Goal: Entertainment & Leisure: Participate in discussion

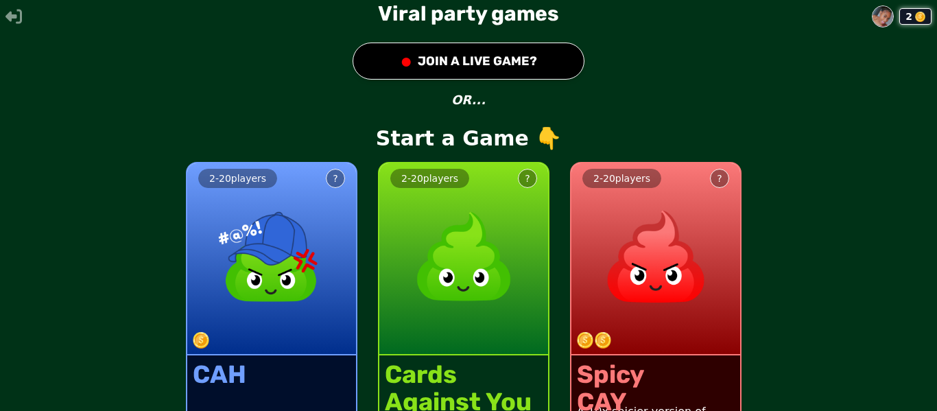
click at [935, 313] on div "2 - 20 players ? CAH CARDS AG*INST HUM*NITY PG-13 2 - 20 players ? Cards Agains…" at bounding box center [468, 307] width 937 height 347
click at [849, 128] on div "2 wasabi Viral party games ● JOIN A LIVE GAME? OR... Start a Game 👇 2 - 20 play…" at bounding box center [468, 205] width 937 height 411
click at [662, 198] on img at bounding box center [656, 256] width 121 height 121
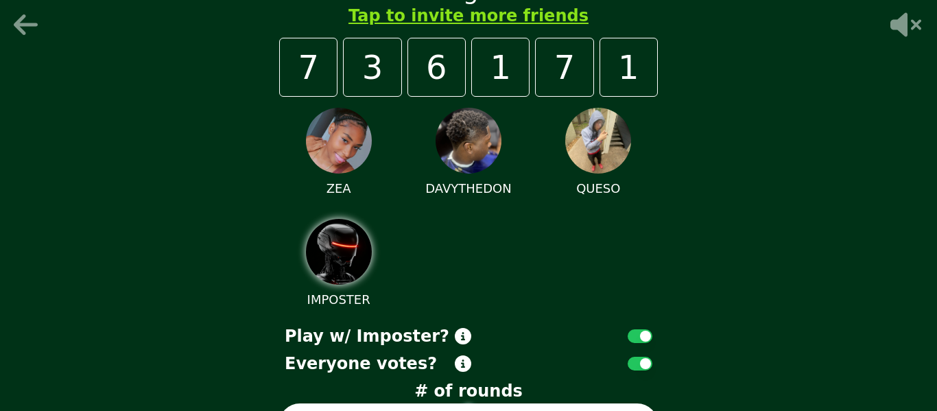
scroll to position [45, 0]
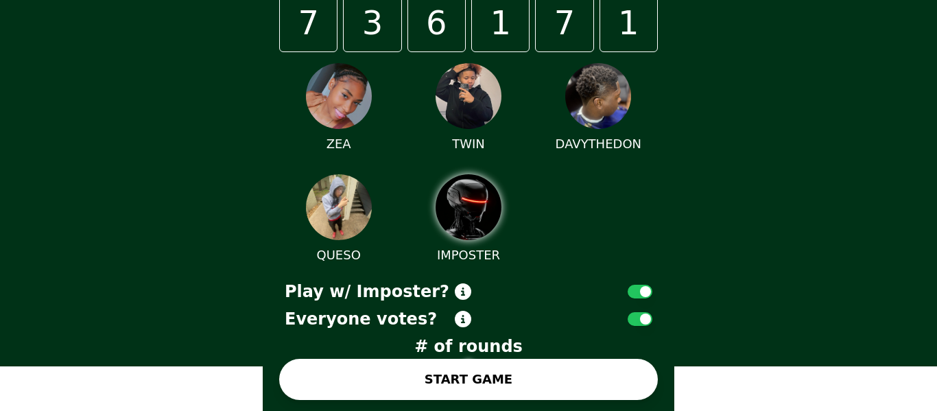
click at [635, 289] on button "button" at bounding box center [640, 292] width 25 height 14
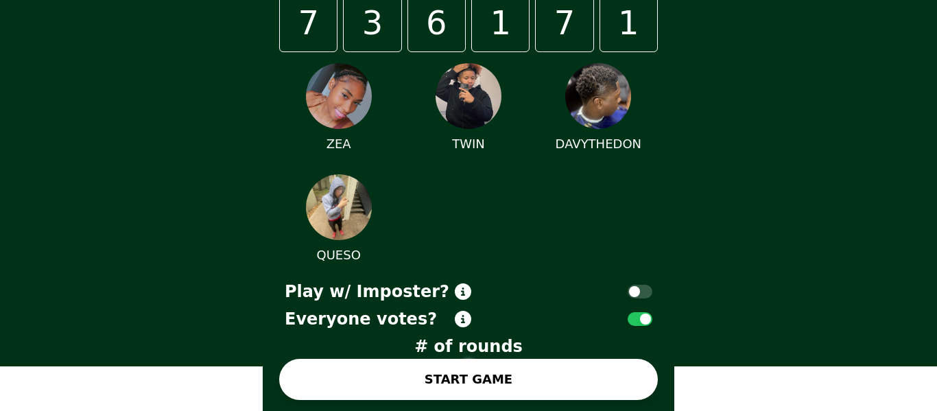
scroll to position [0, 0]
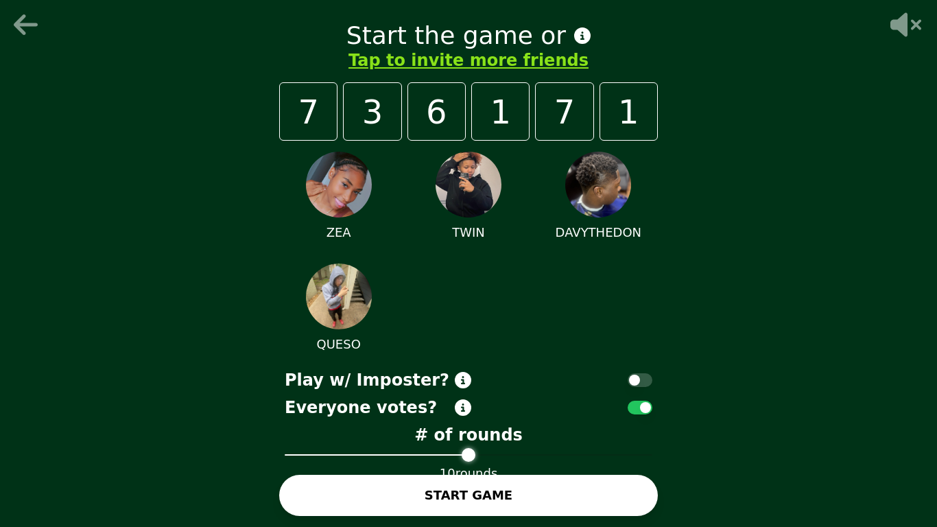
click at [465, 410] on span at bounding box center [469, 455] width 14 height 14
click at [645, 410] on span at bounding box center [646, 455] width 14 height 14
click at [725, 263] on div "Start the game or Tap to invite more friends 7 3 6 1 7 1 ZEA TWIN DAVYTHEDON QU…" at bounding box center [468, 263] width 937 height 527
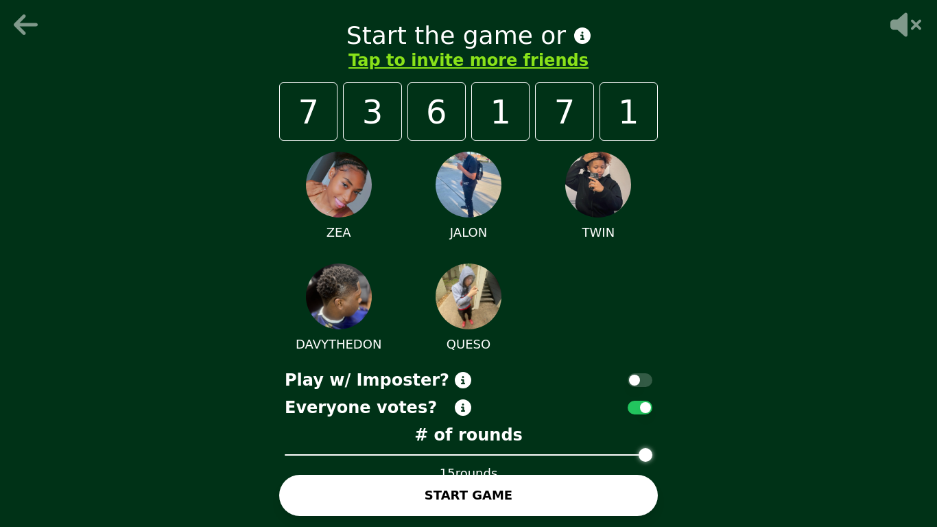
click at [460, 410] on button "START GAME" at bounding box center [468, 495] width 379 height 41
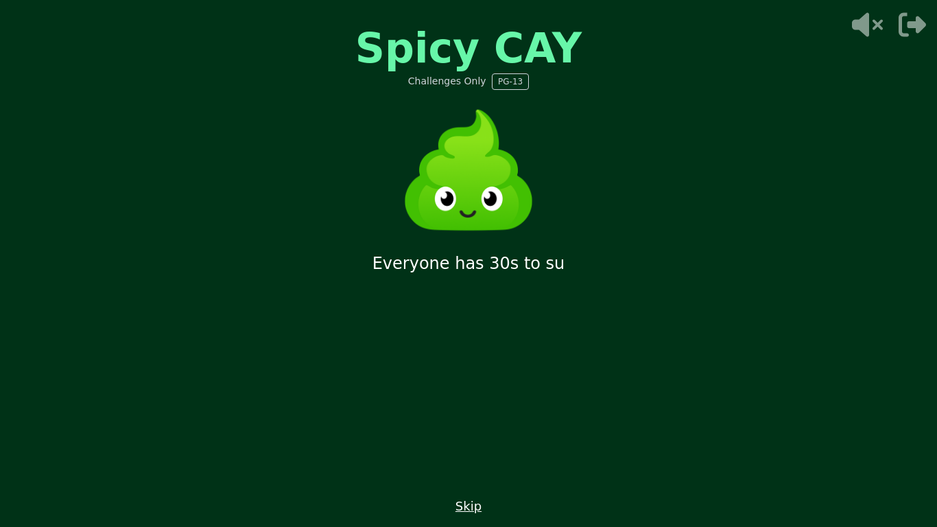
click at [467, 410] on button "Skip" at bounding box center [469, 506] width 26 height 19
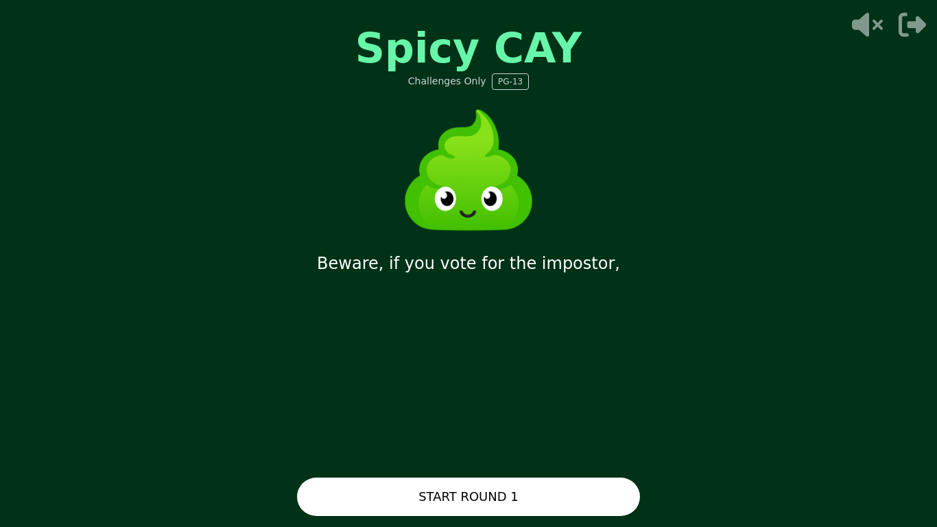
click at [500, 410] on button "START ROUND 1" at bounding box center [468, 497] width 343 height 38
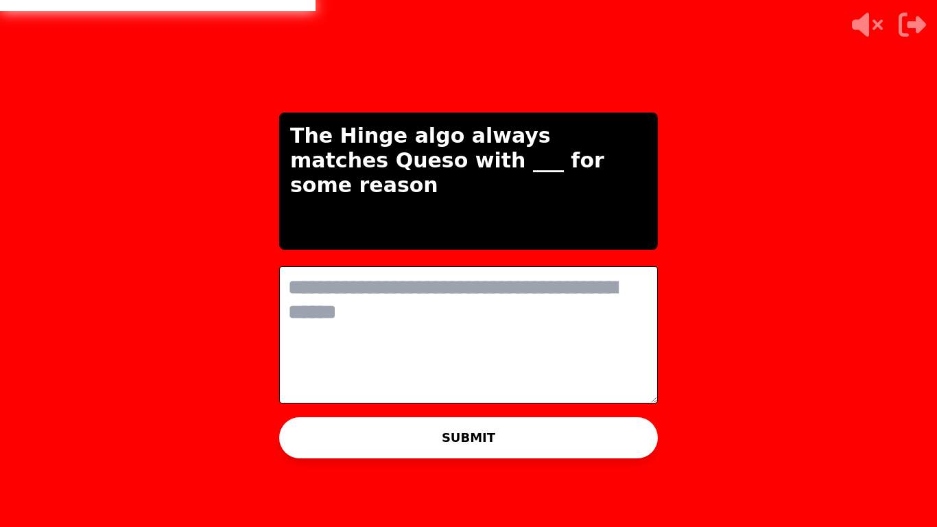
click at [445, 322] on textarea at bounding box center [468, 334] width 379 height 137
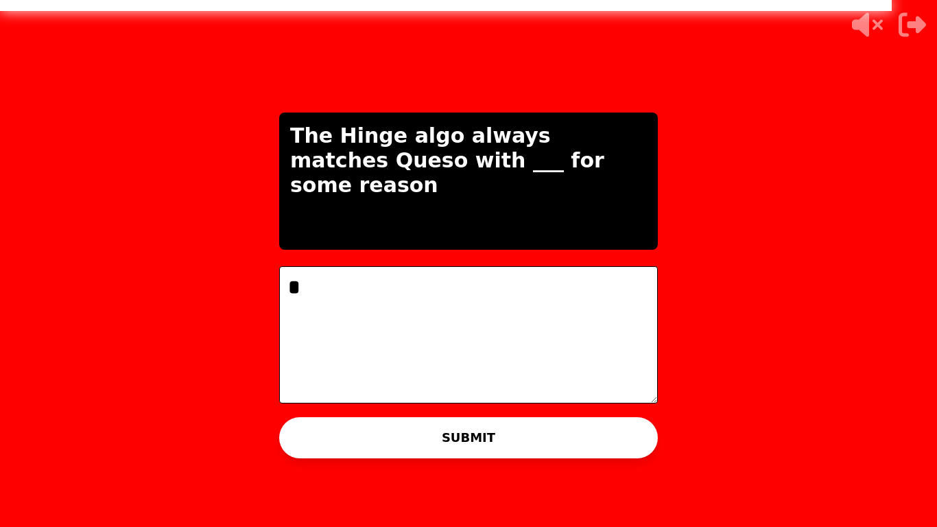
type textarea "*"
click at [463, 410] on button "SUBMIT" at bounding box center [468, 437] width 379 height 41
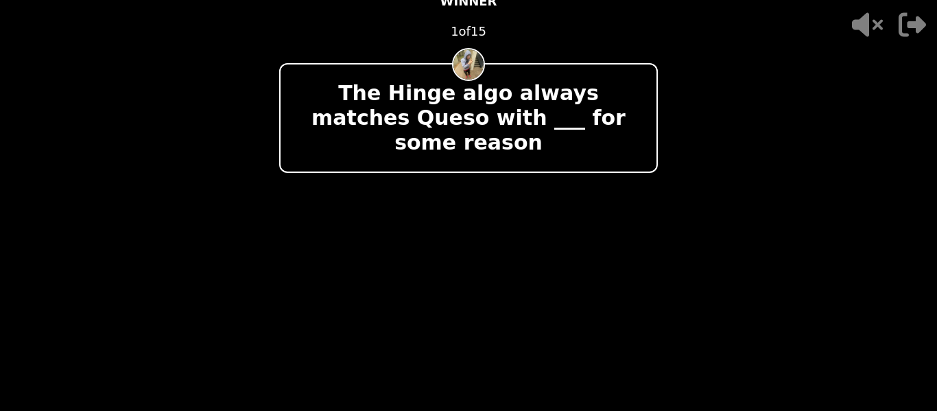
click at [902, 27] on icon "button" at bounding box center [912, 25] width 27 height 24
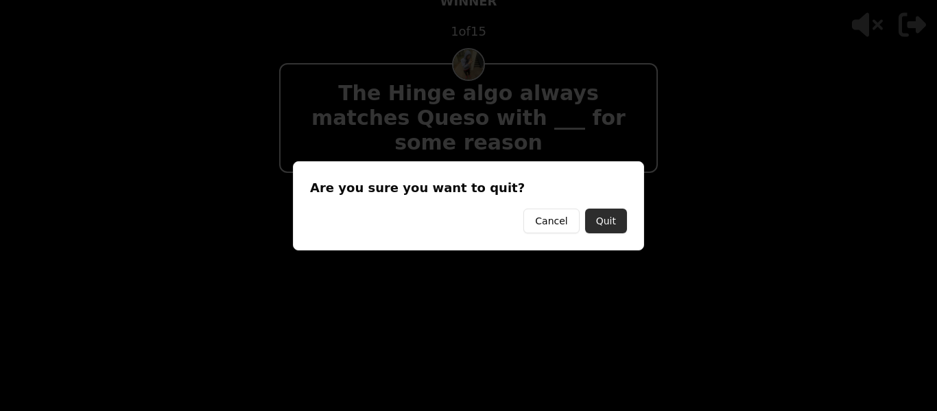
click at [616, 224] on button "Quit" at bounding box center [606, 221] width 42 height 25
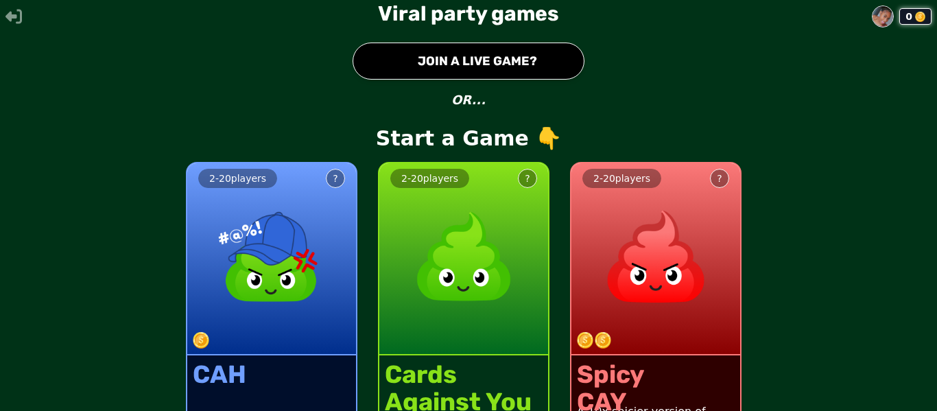
click at [617, 200] on img at bounding box center [656, 256] width 121 height 121
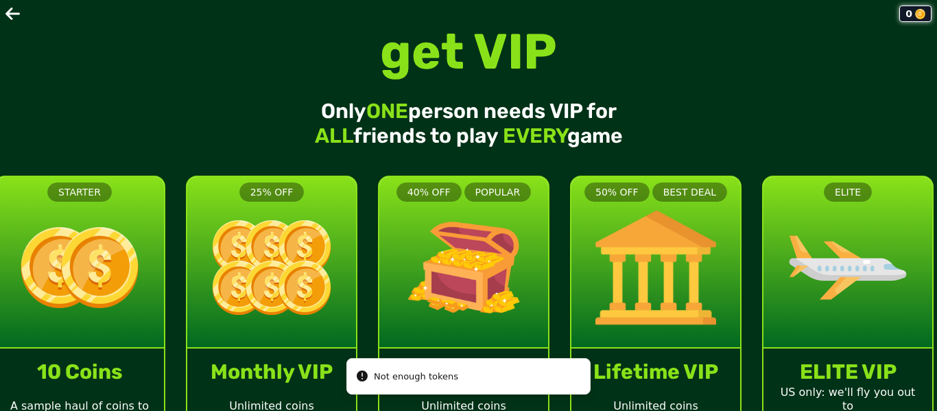
click at [9, 14] on icon at bounding box center [12, 14] width 14 height 12
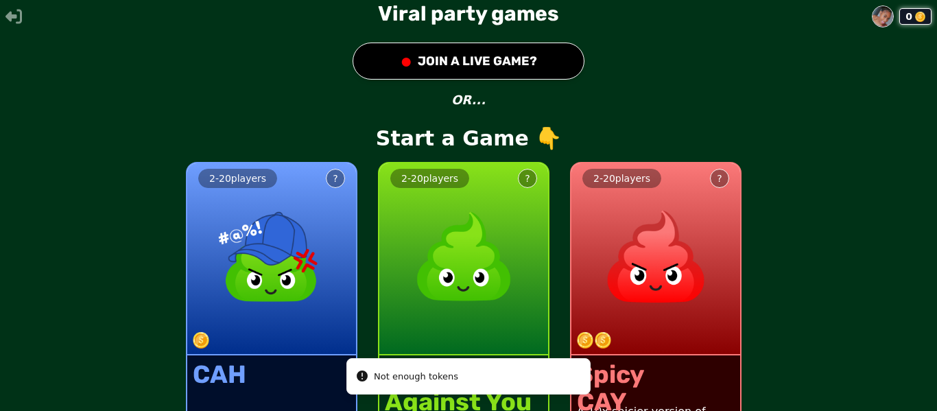
click at [416, 72] on button "● JOIN A LIVE GAME?" at bounding box center [469, 61] width 232 height 37
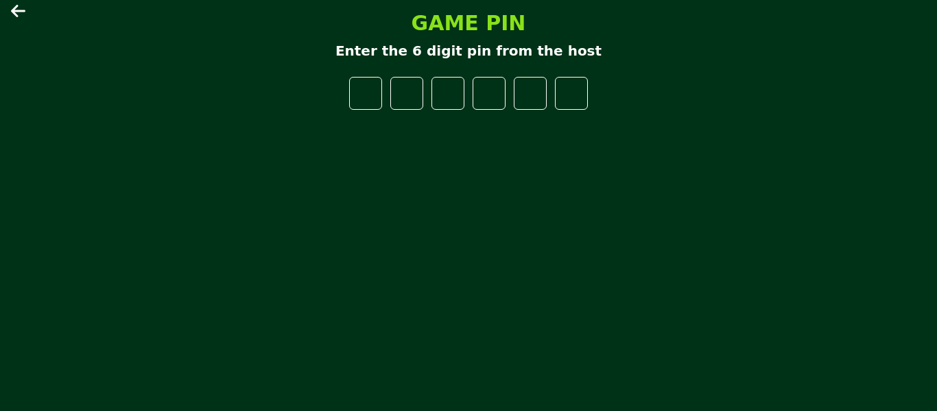
click at [24, 15] on icon at bounding box center [19, 11] width 16 height 16
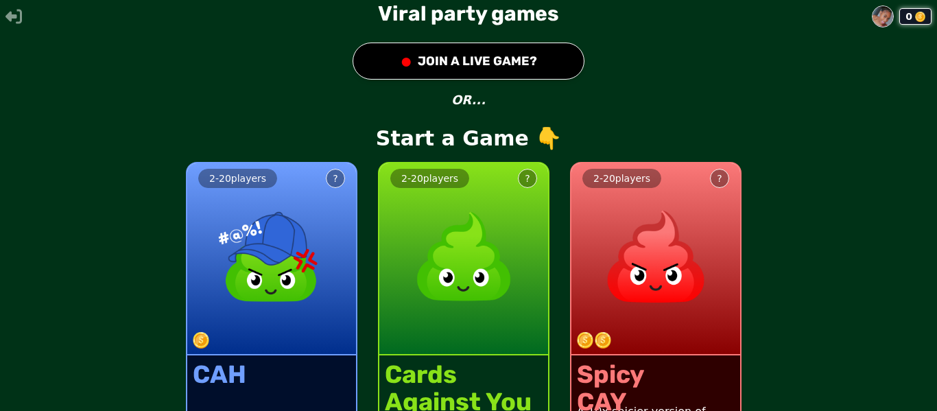
click at [489, 63] on button "● JOIN A LIVE GAME?" at bounding box center [469, 61] width 232 height 37
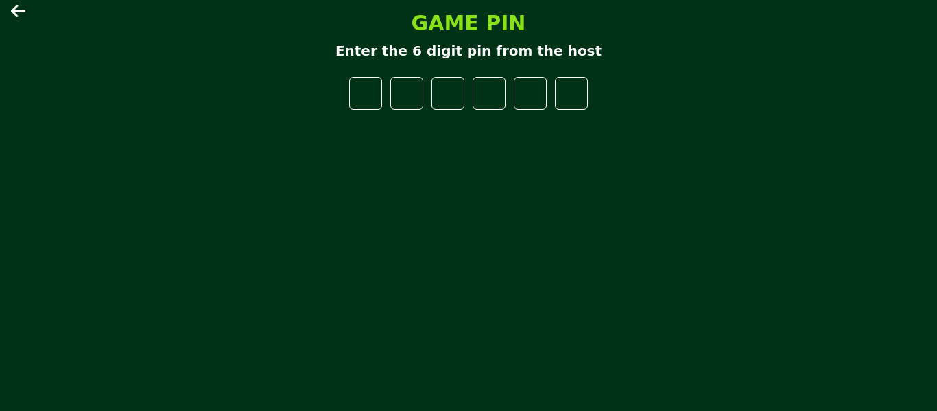
type input "*"
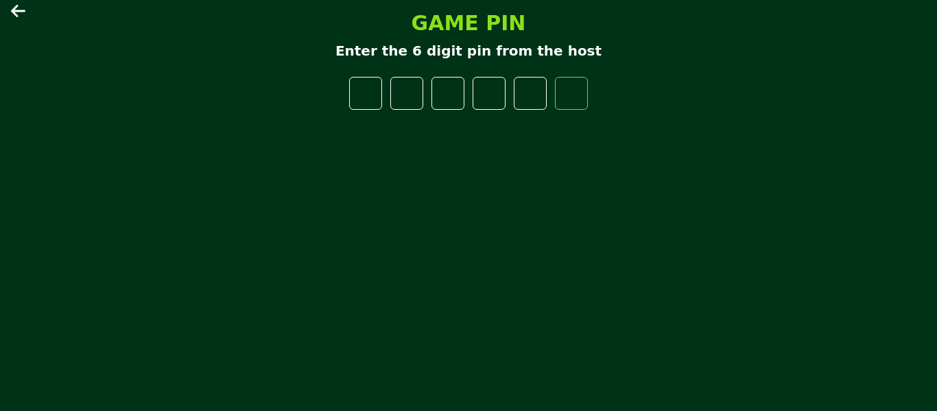
type input "*"
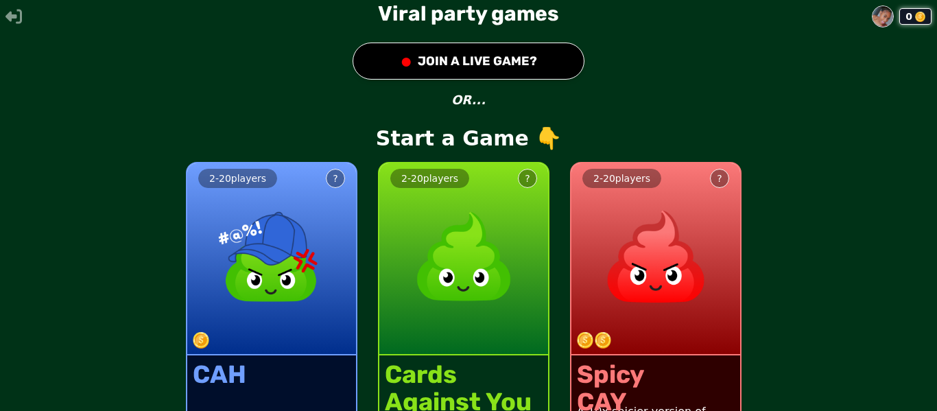
click at [500, 71] on button "● JOIN A LIVE GAME?" at bounding box center [469, 61] width 232 height 37
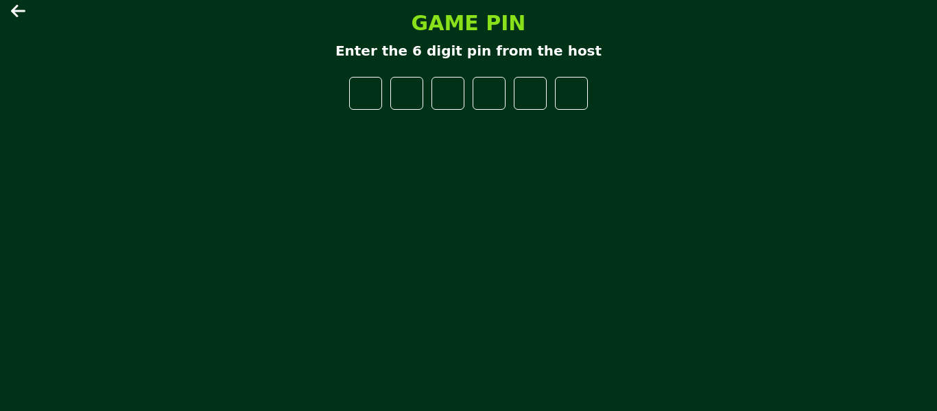
type input "*"
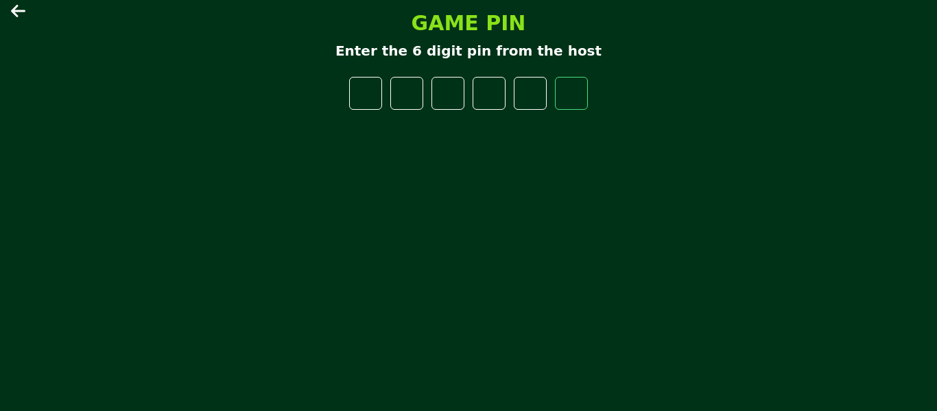
type input "*"
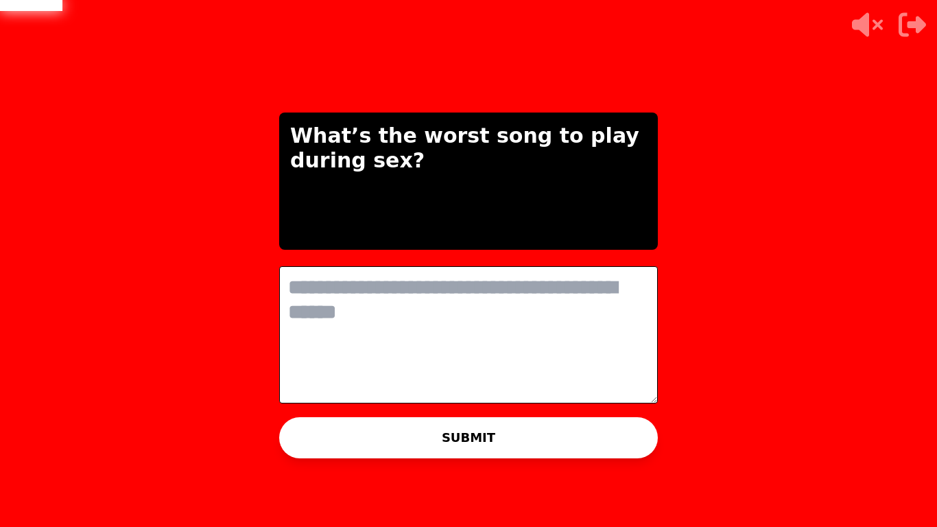
click at [524, 303] on textarea at bounding box center [468, 334] width 379 height 137
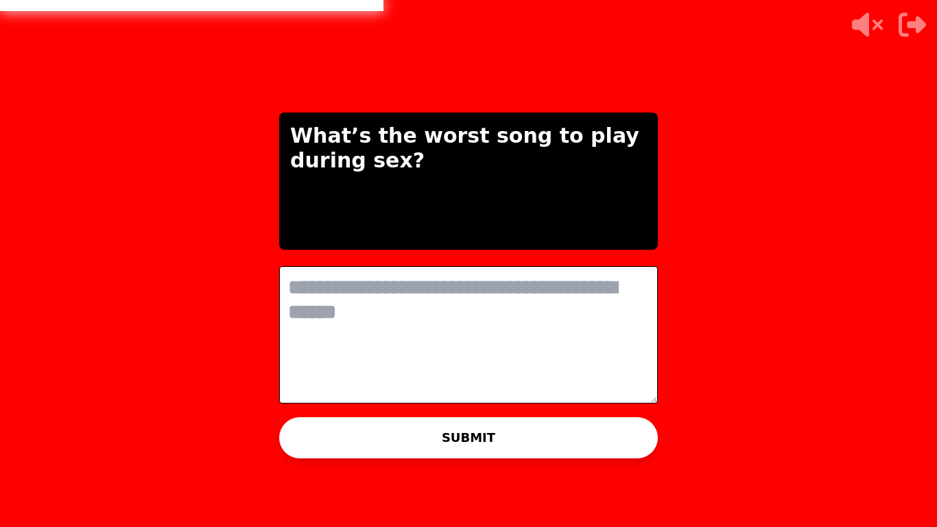
click at [524, 309] on textarea at bounding box center [468, 334] width 379 height 137
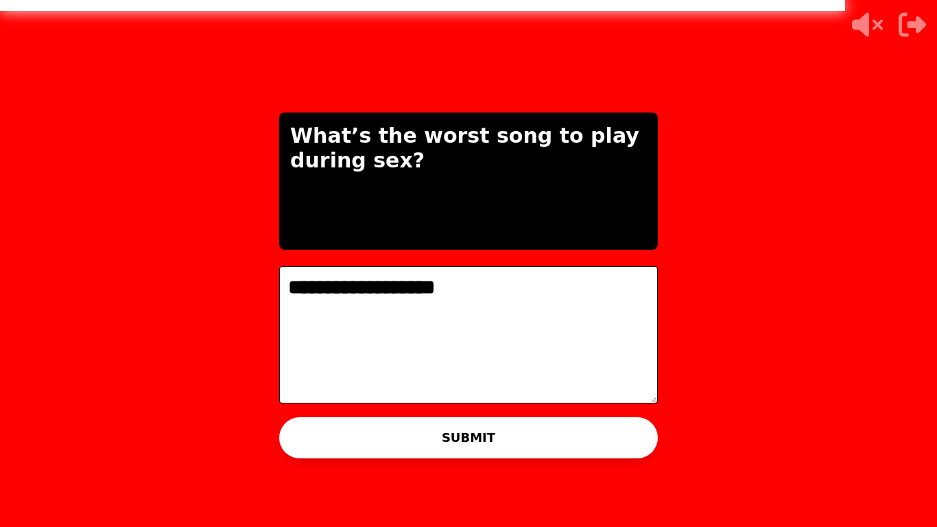
type textarea "**********"
click at [487, 410] on button "SUBMIT" at bounding box center [468, 437] width 379 height 41
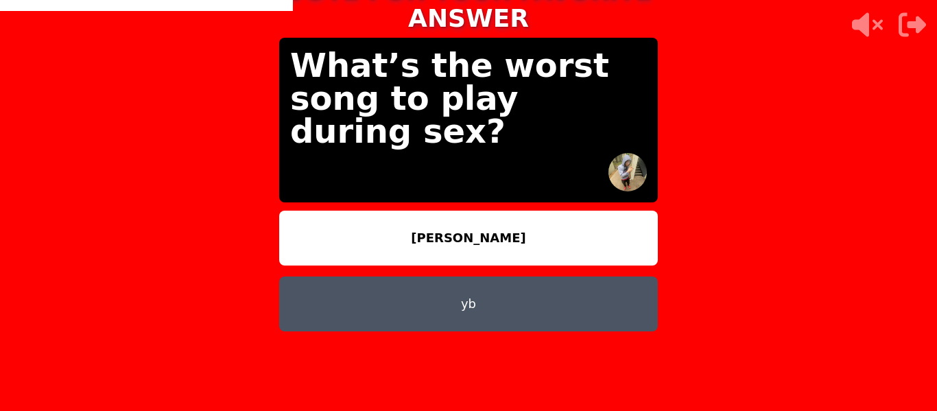
click at [561, 298] on button "yb" at bounding box center [468, 304] width 379 height 55
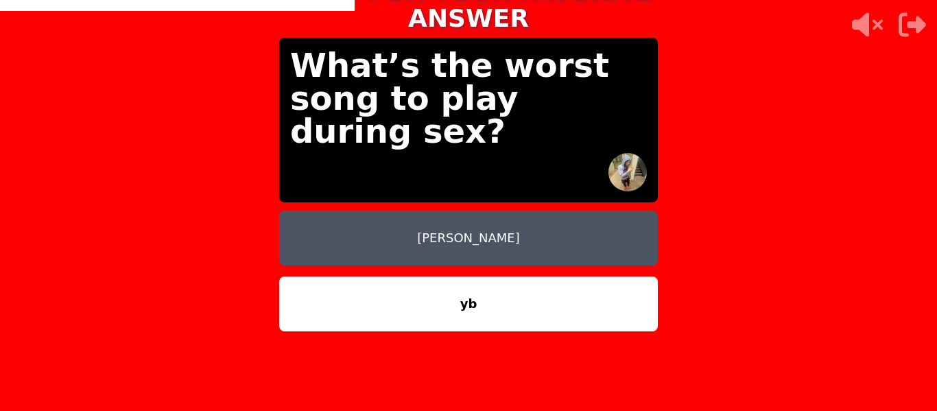
click at [478, 282] on button "yb" at bounding box center [468, 304] width 379 height 55
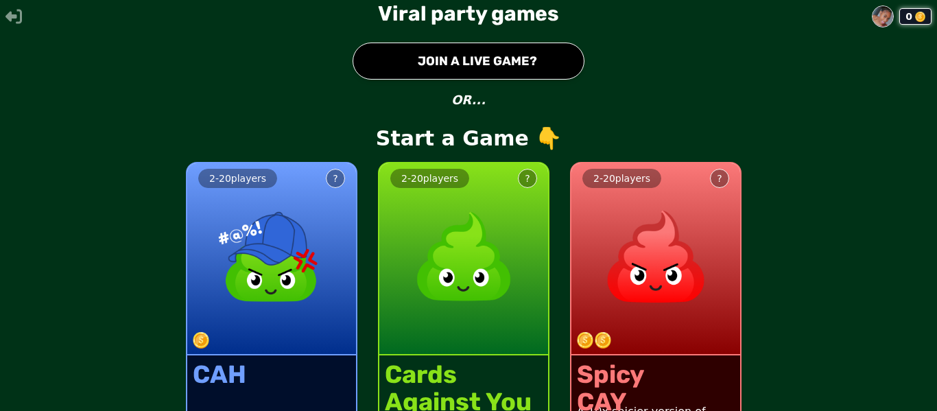
click at [918, 23] on div "0" at bounding box center [916, 16] width 32 height 16
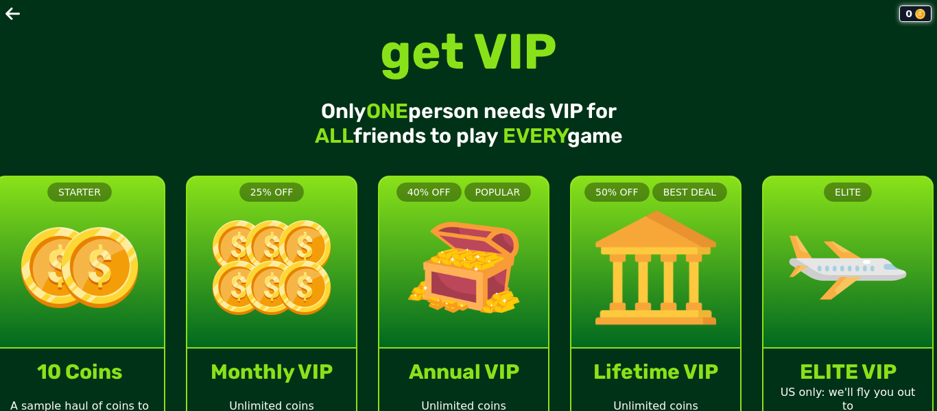
click at [11, 14] on icon at bounding box center [12, 14] width 14 height 12
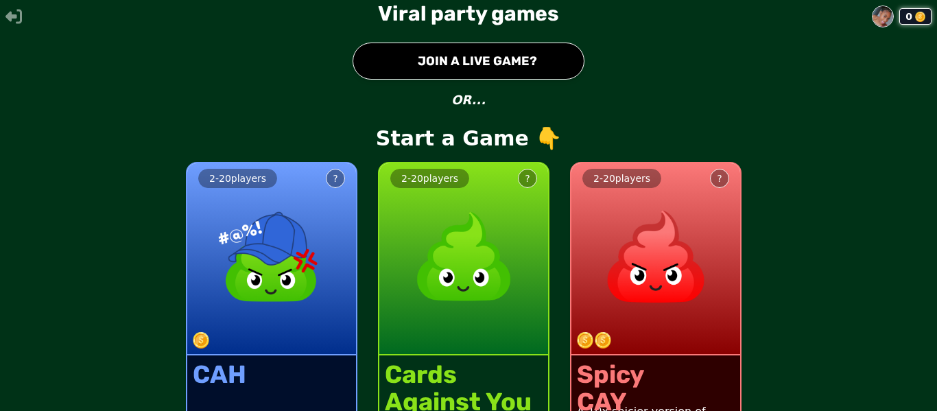
click at [495, 74] on button "● JOIN A LIVE GAME?" at bounding box center [469, 61] width 232 height 37
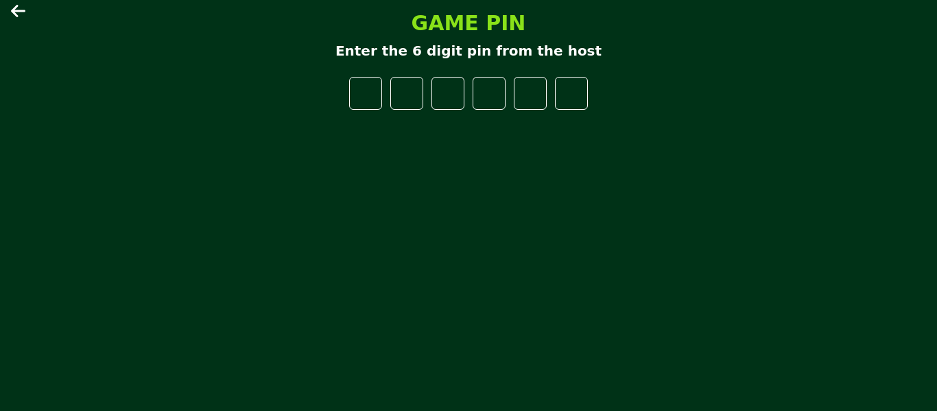
type input "*"
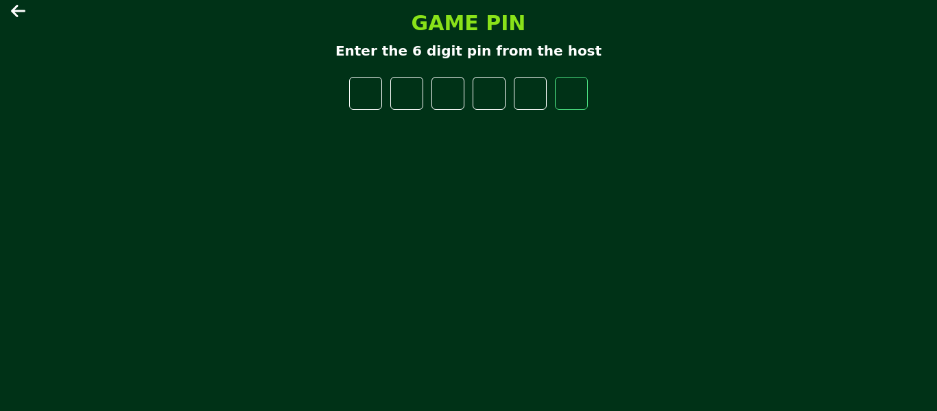
type input "*"
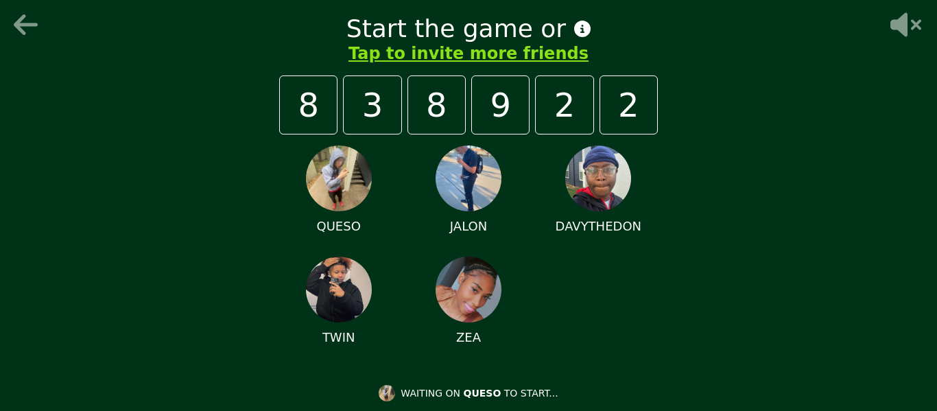
click at [822, 250] on div "Start the game or Tap to invite more friends 8 3 8 9 2 2 QUESO [PERSON_NAME] TW…" at bounding box center [468, 205] width 937 height 411
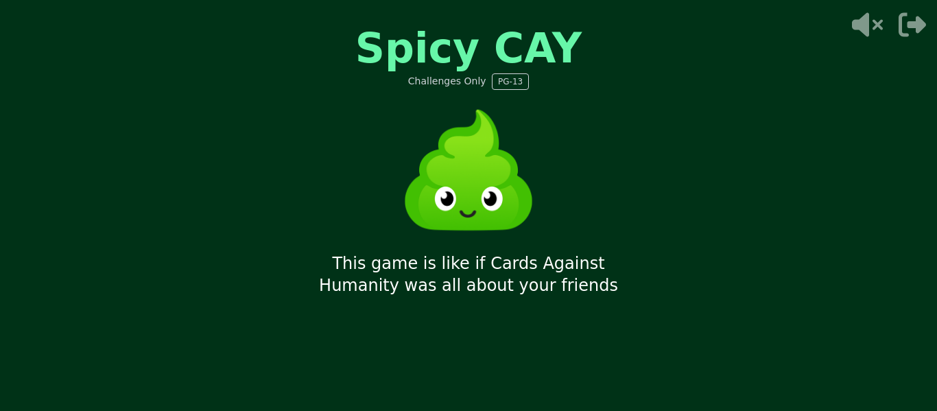
click at [755, 38] on div "Spicy CAY Challenges Only PG-13 This game is like if Cards Against Humanity was…" at bounding box center [468, 205] width 937 height 411
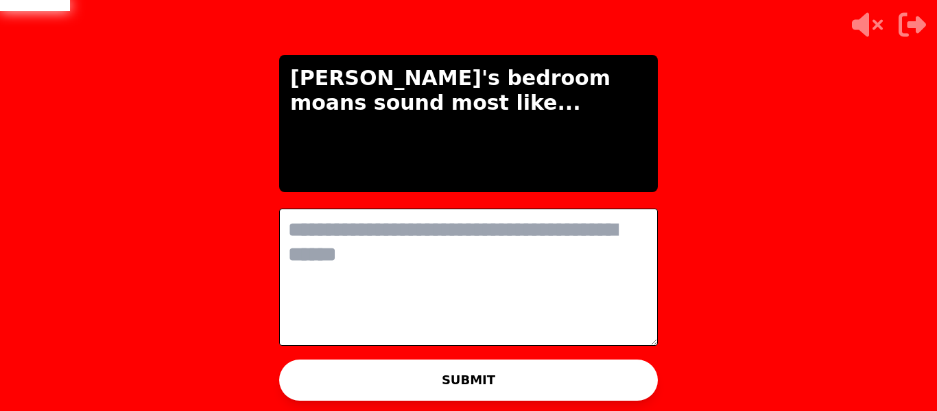
click at [384, 254] on textarea at bounding box center [468, 277] width 379 height 137
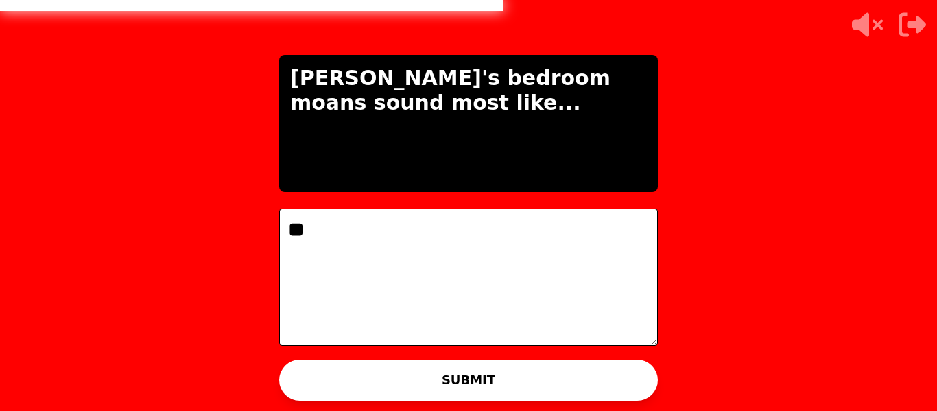
type textarea "*"
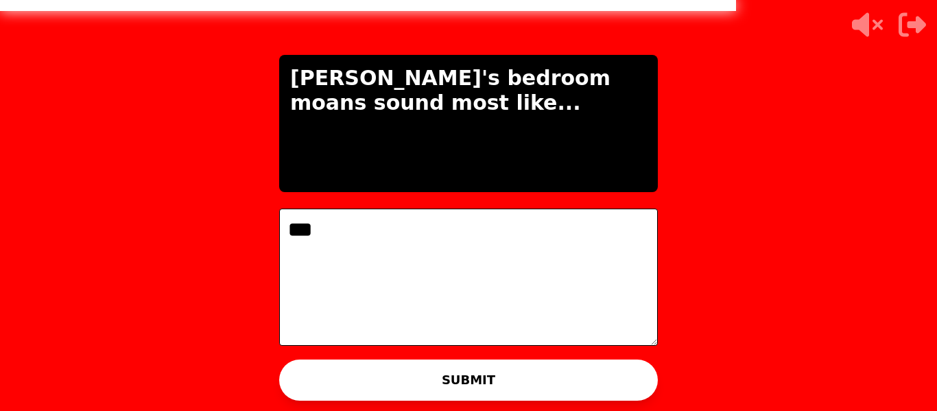
type textarea "***"
click at [509, 377] on p "WAITING ON JALON TO ADVANCE..." at bounding box center [482, 384] width 171 height 14
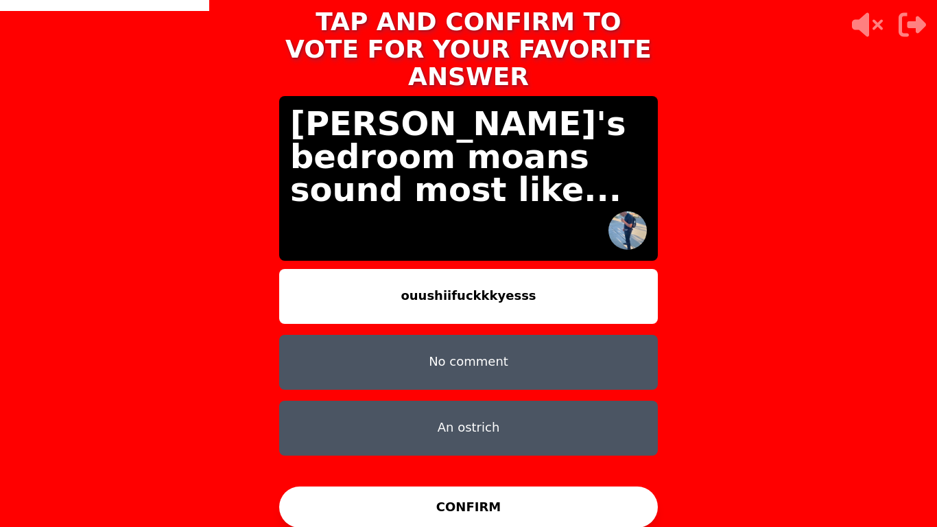
click at [427, 277] on button "ouushiifuckkkyesss" at bounding box center [468, 296] width 379 height 55
click at [480, 410] on button "CONFIRM" at bounding box center [468, 506] width 379 height 41
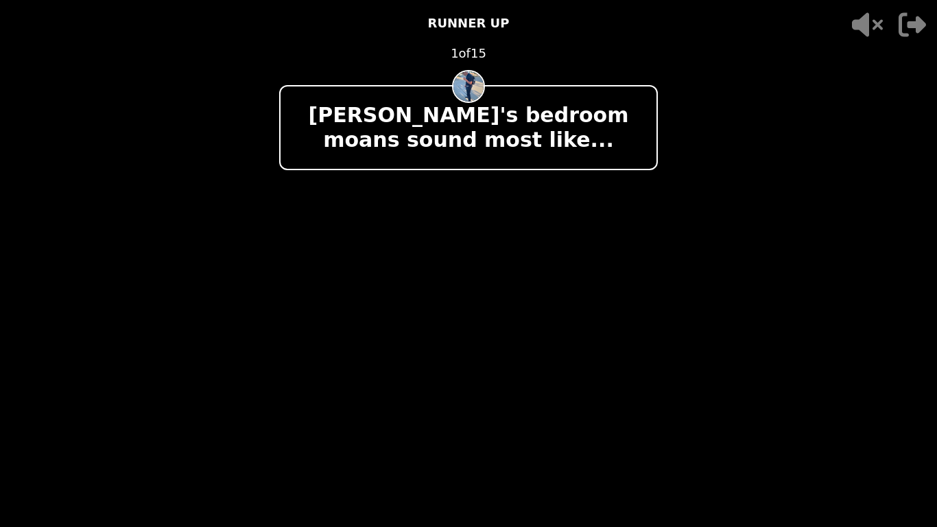
click at [654, 95] on div "[PERSON_NAME]'s bedroom moans sound most like..." at bounding box center [468, 127] width 379 height 85
click at [725, 118] on video at bounding box center [468, 263] width 937 height 527
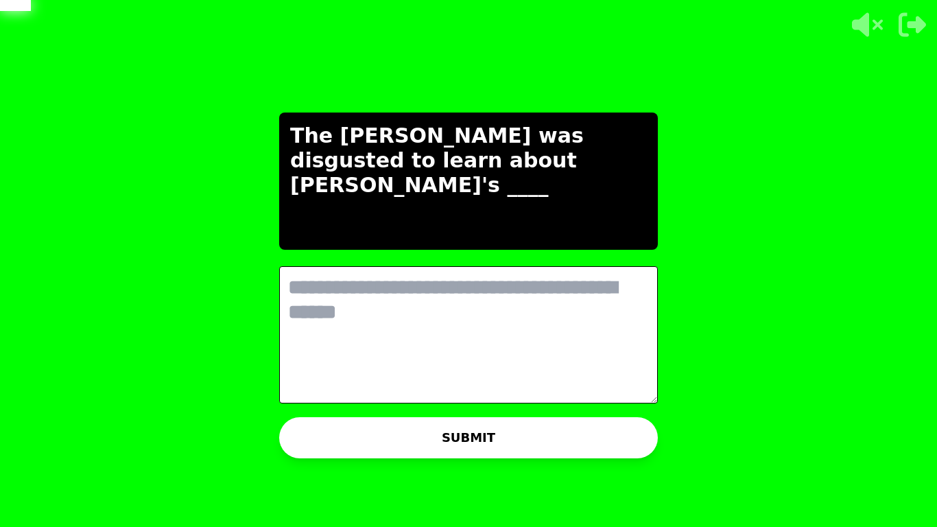
click at [551, 293] on textarea at bounding box center [468, 334] width 379 height 137
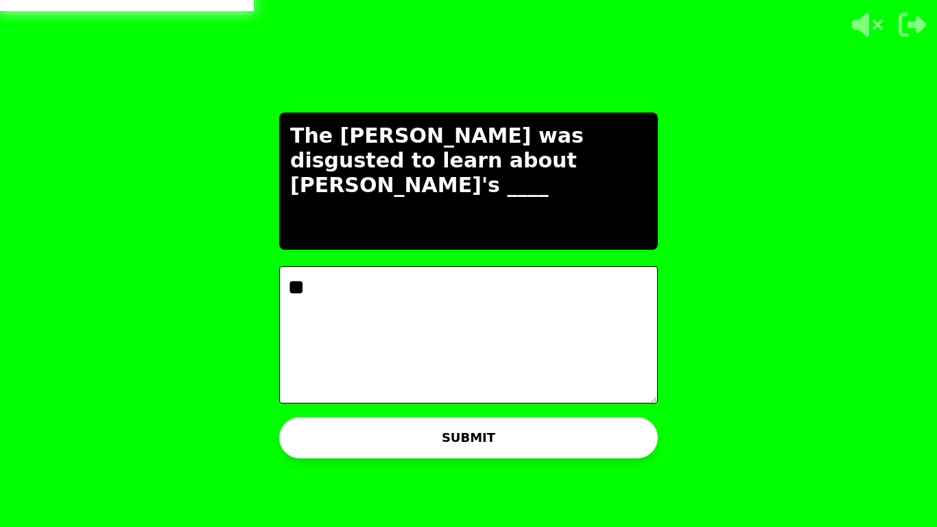
type textarea "*"
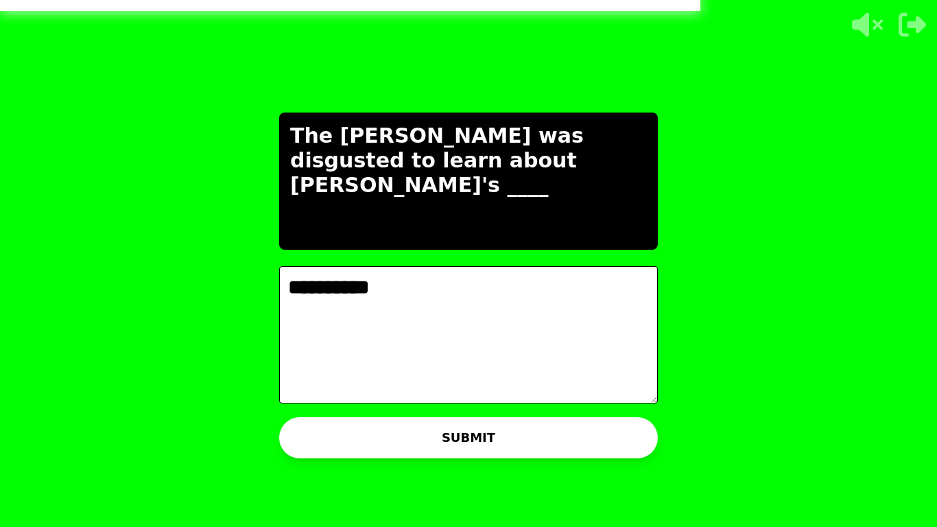
type textarea "**********"
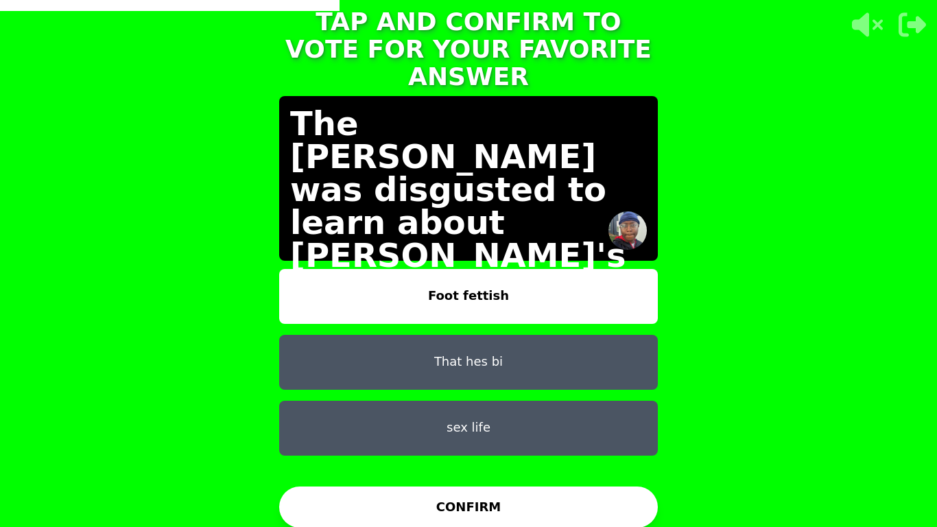
click at [582, 283] on button "Foot fettish" at bounding box center [468, 296] width 379 height 55
click at [550, 289] on button "Foot fettish" at bounding box center [468, 296] width 379 height 55
click at [528, 410] on button "CONFIRM" at bounding box center [468, 506] width 379 height 41
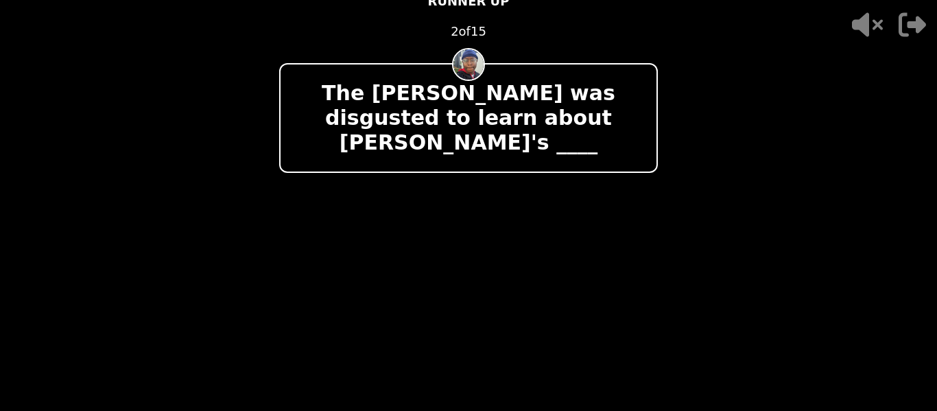
scroll to position [10, 0]
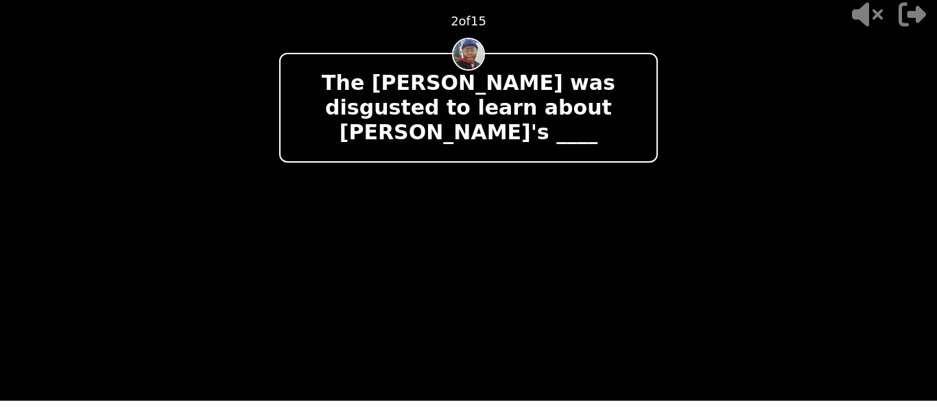
click at [693, 218] on video at bounding box center [468, 195] width 937 height 411
click at [668, 179] on video at bounding box center [468, 195] width 937 height 411
click at [731, 37] on video at bounding box center [468, 195] width 937 height 411
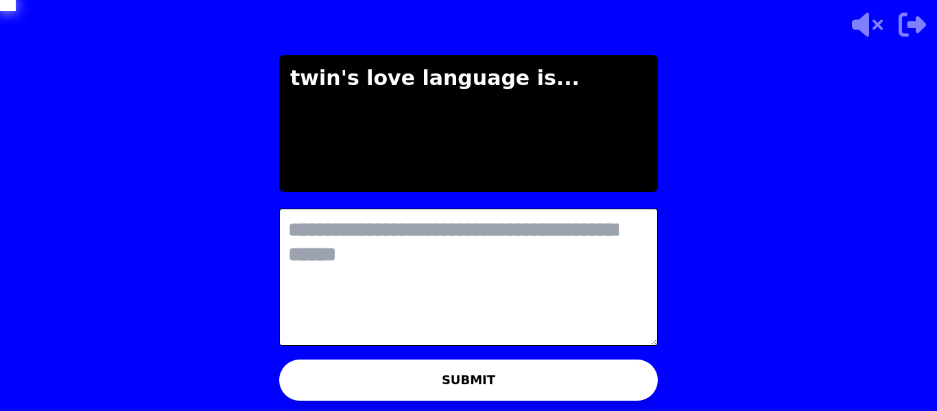
scroll to position [0, 0]
click at [489, 224] on textarea at bounding box center [468, 277] width 379 height 137
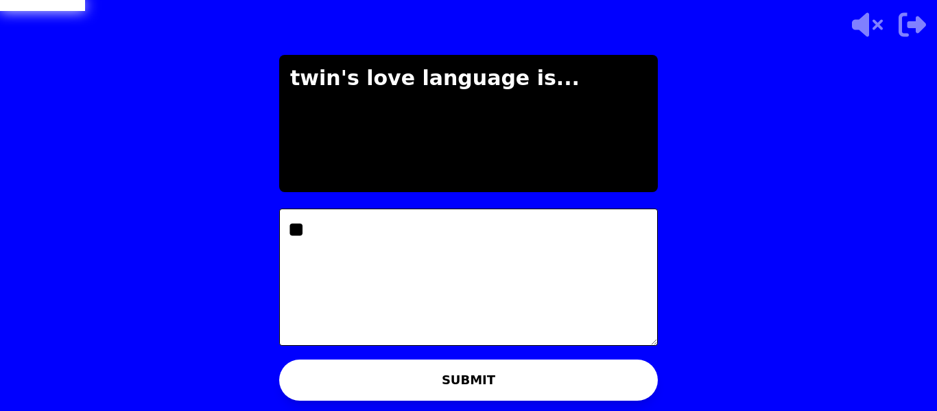
type textarea "*"
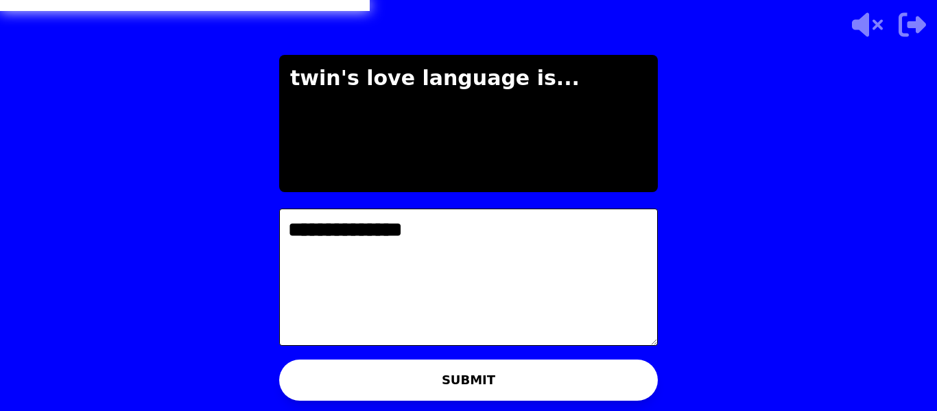
type textarea "**********"
click at [478, 397] on div "WAITING ON TWIN TO ADVANCE..." at bounding box center [468, 383] width 215 height 33
click at [484, 386] on span "TWIN" at bounding box center [476, 383] width 29 height 11
click at [545, 379] on p "WAITING ON TWIN TO ADVANCE..." at bounding box center [482, 384] width 166 height 14
click at [379, 376] on img at bounding box center [383, 384] width 22 height 22
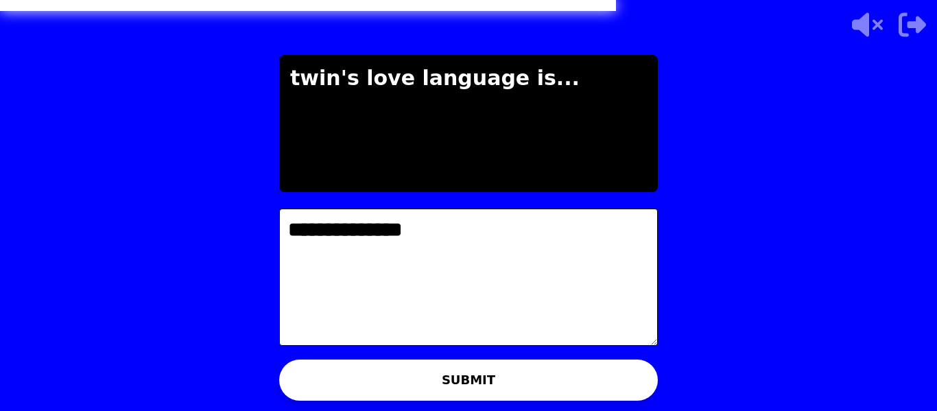
click at [559, 377] on p "WAITING ON TWIN TO ADVANCE..." at bounding box center [482, 384] width 166 height 14
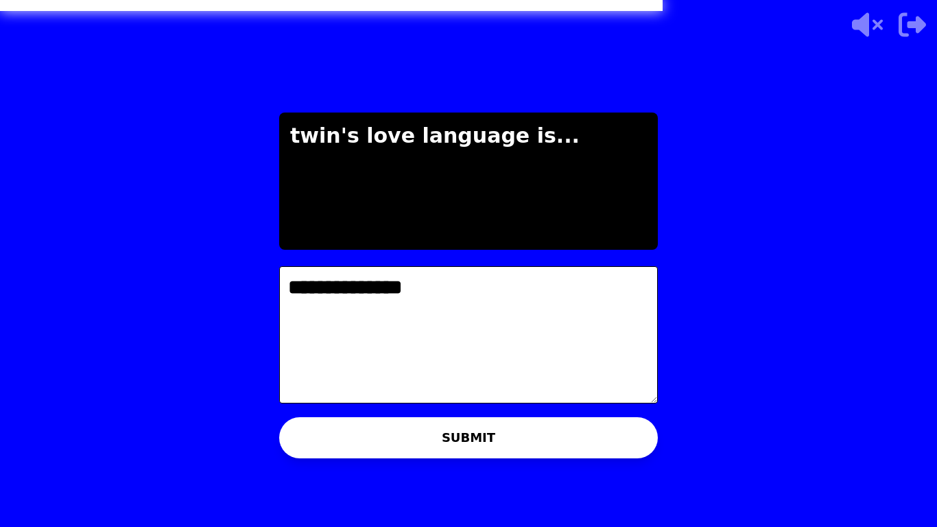
click at [519, 410] on button "SUBMIT" at bounding box center [468, 437] width 379 height 41
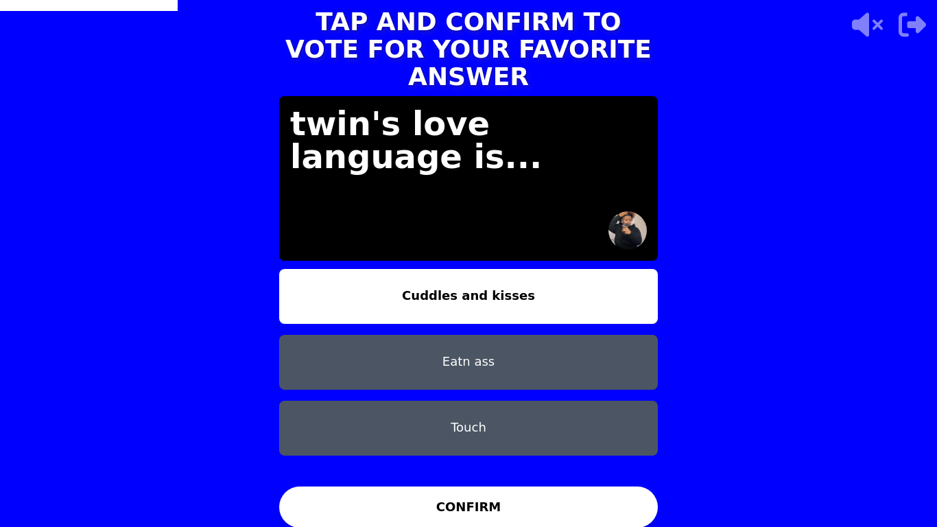
click at [541, 410] on button "Touch" at bounding box center [468, 428] width 379 height 55
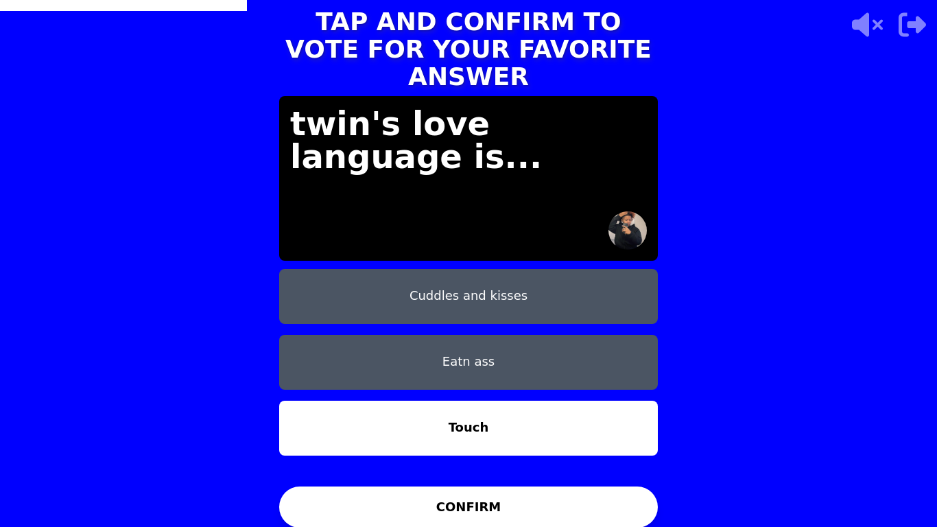
click at [566, 410] on button "CONFIRM" at bounding box center [468, 506] width 379 height 41
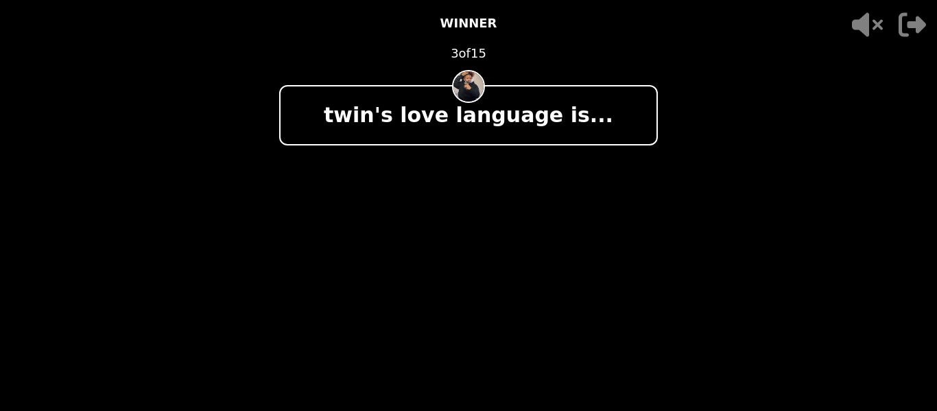
click at [722, 121] on video at bounding box center [468, 205] width 937 height 411
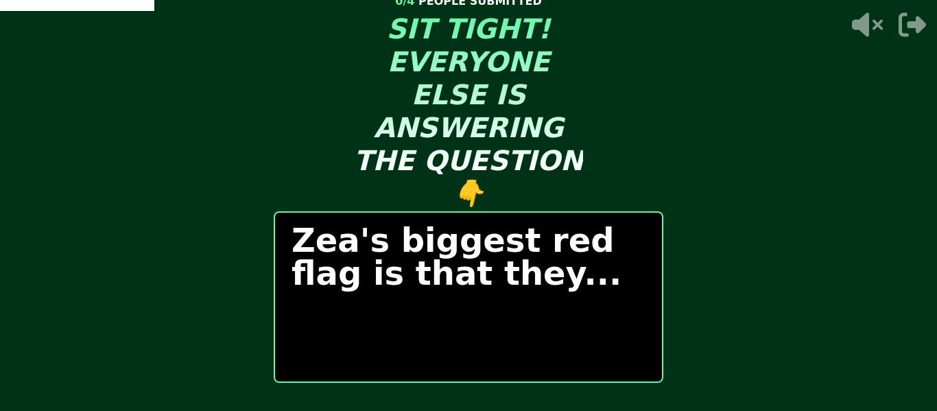
scroll to position [30, 0]
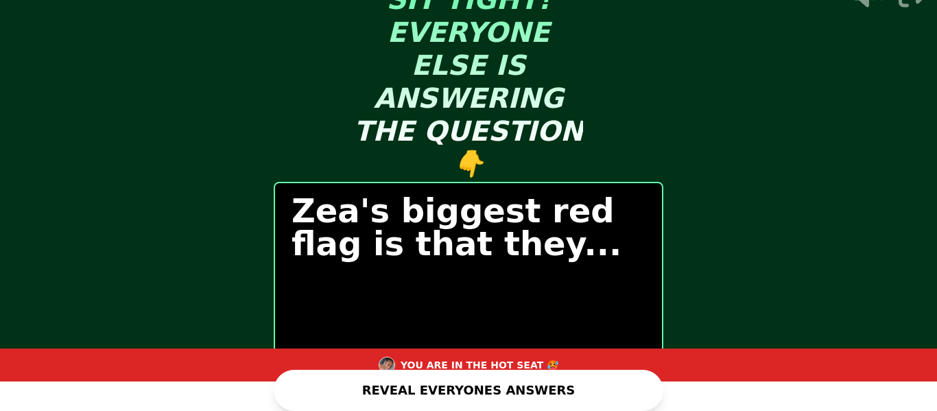
click at [547, 388] on button "REVEAL EVERYONES ANSWERS" at bounding box center [469, 390] width 390 height 41
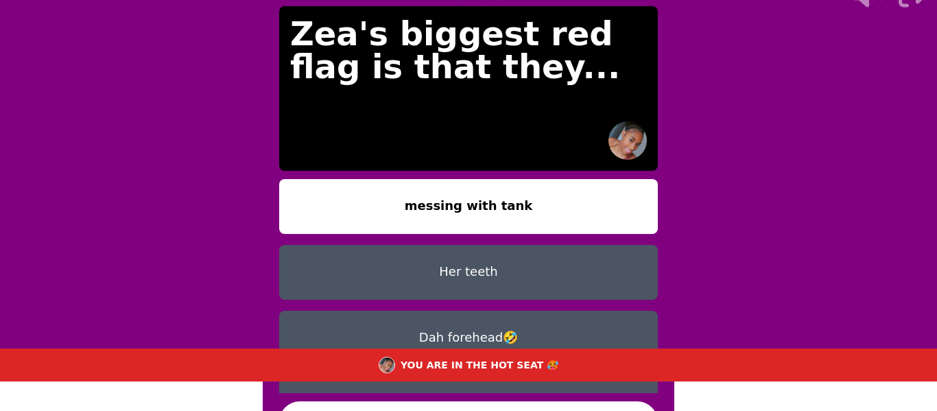
click at [755, 167] on div "TAP AND CONFIRM TO VOTE FOR YOUR FAVORITE ANSWER [PERSON_NAME]'s biggest red fl…" at bounding box center [468, 175] width 937 height 411
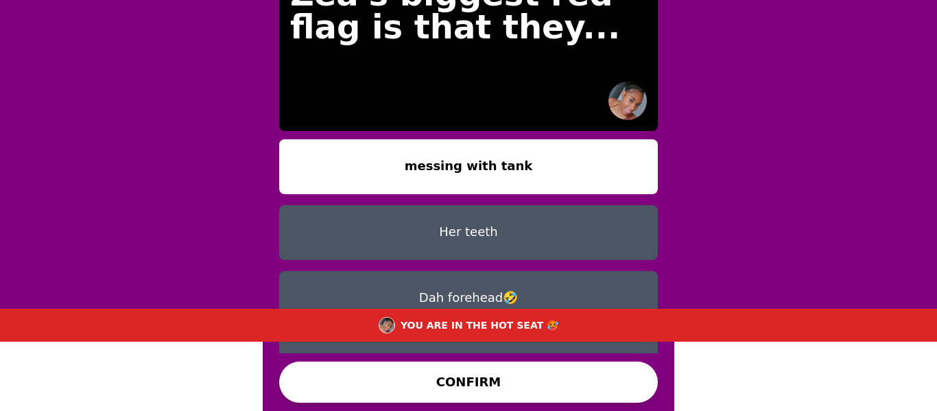
click at [528, 139] on button "messing with tank" at bounding box center [468, 166] width 379 height 55
click at [451, 390] on button "CONFIRM" at bounding box center [468, 382] width 379 height 41
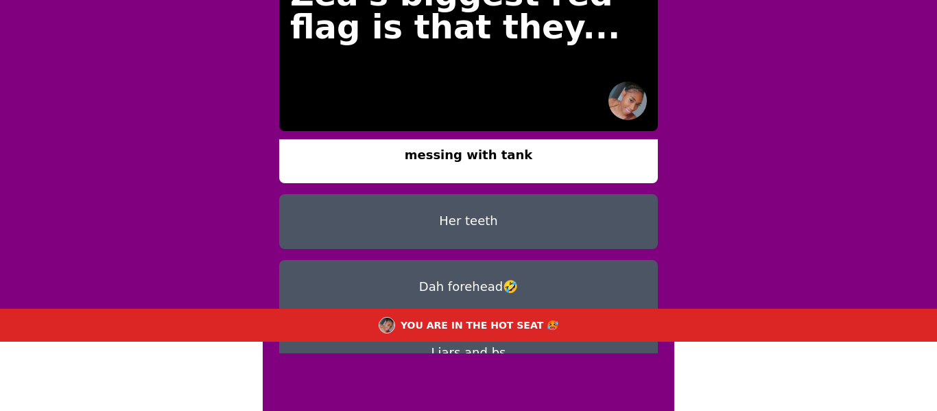
scroll to position [0, 0]
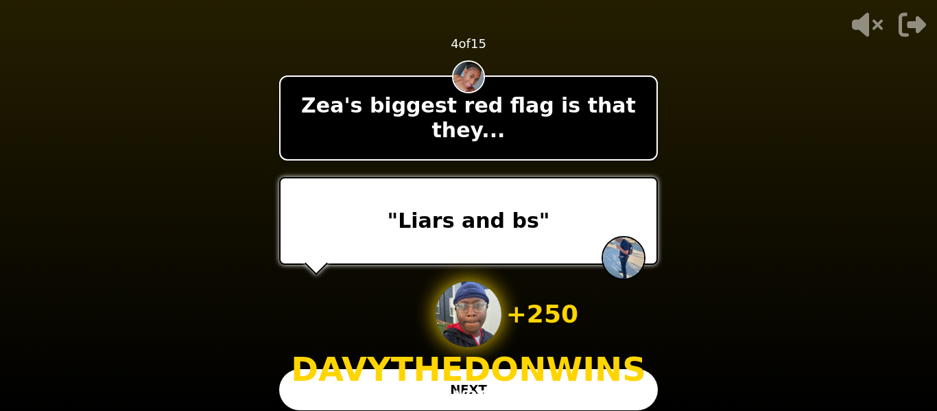
click at [308, 389] on div "+ 250 DAVYTHEDON WINS 1 VOTE" at bounding box center [468, 343] width 355 height 124
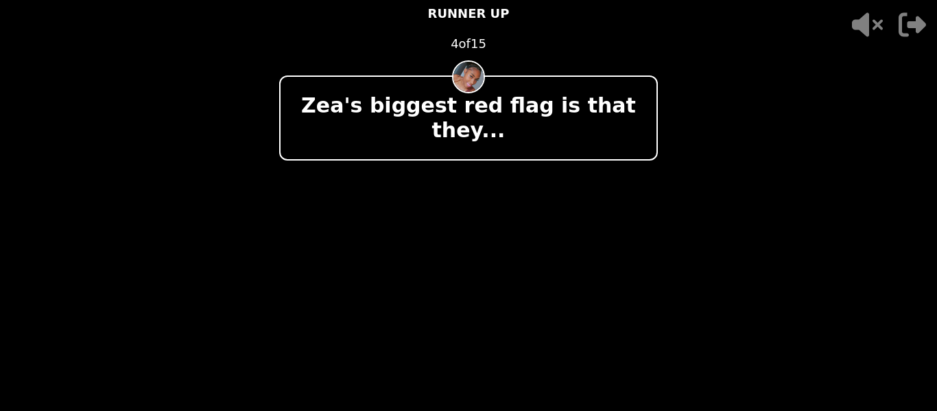
click at [865, 173] on video at bounding box center [468, 205] width 937 height 411
click at [626, 180] on div at bounding box center [468, 221] width 379 height 88
click at [685, 257] on video at bounding box center [468, 205] width 937 height 411
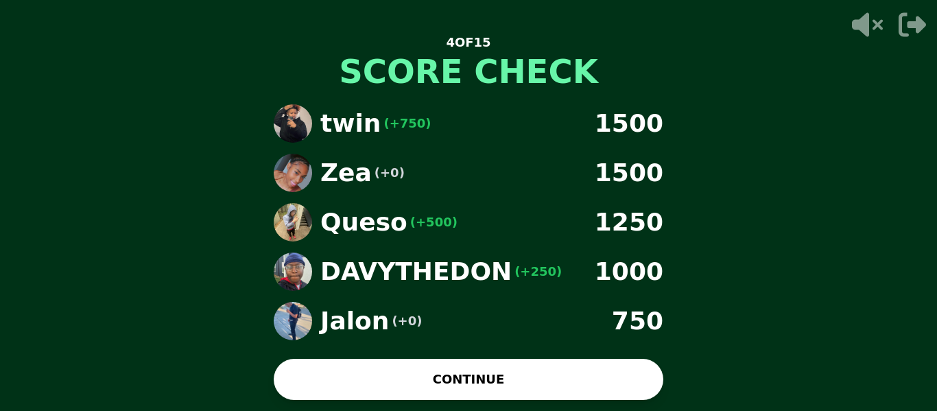
click at [568, 385] on button "CONTINUE" at bounding box center [469, 379] width 390 height 41
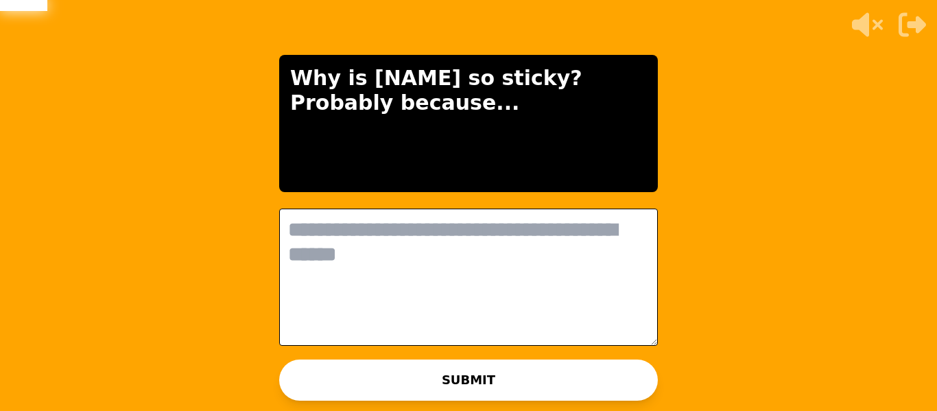
click at [615, 244] on textarea at bounding box center [468, 277] width 379 height 137
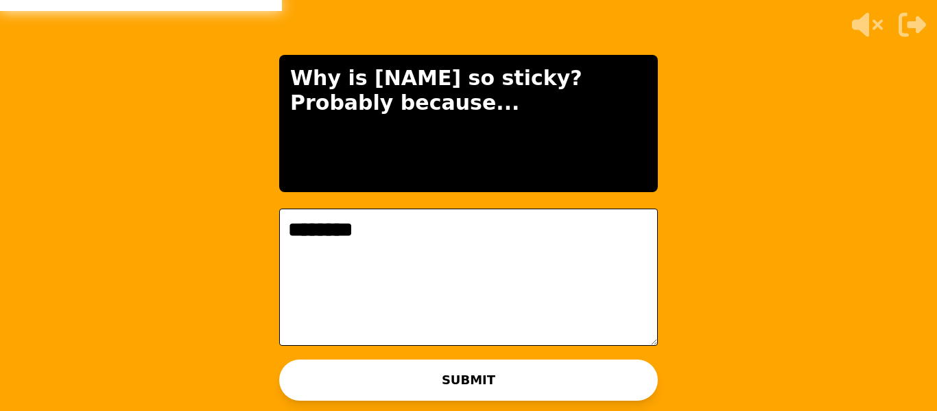
type textarea "********"
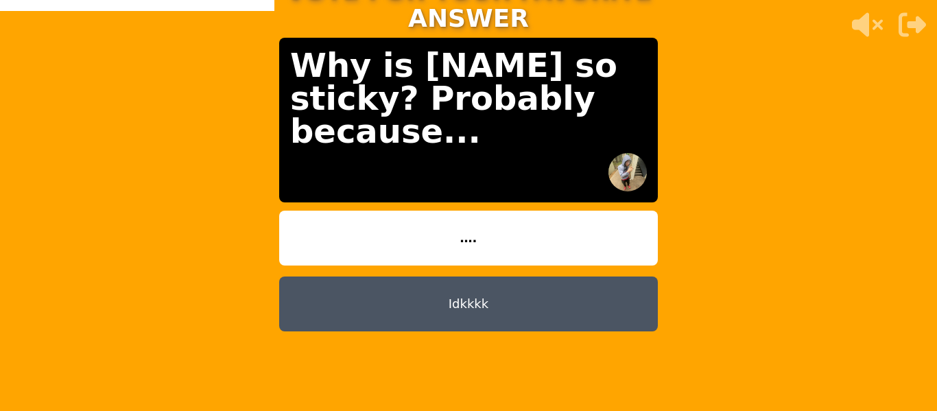
scroll to position [53, 0]
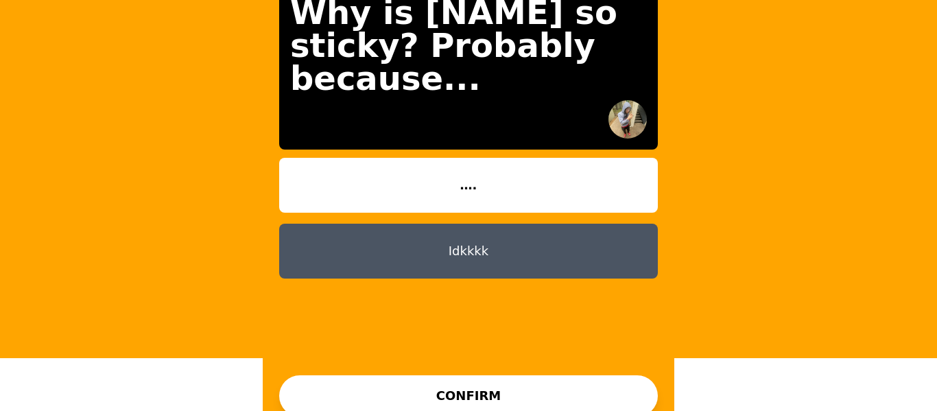
click at [456, 224] on button "Idkkkk" at bounding box center [468, 251] width 379 height 55
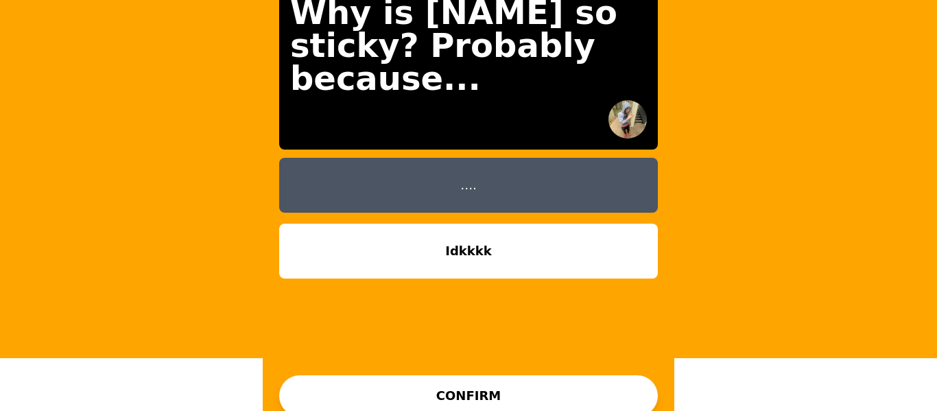
click at [478, 377] on button "CONFIRM" at bounding box center [468, 395] width 379 height 41
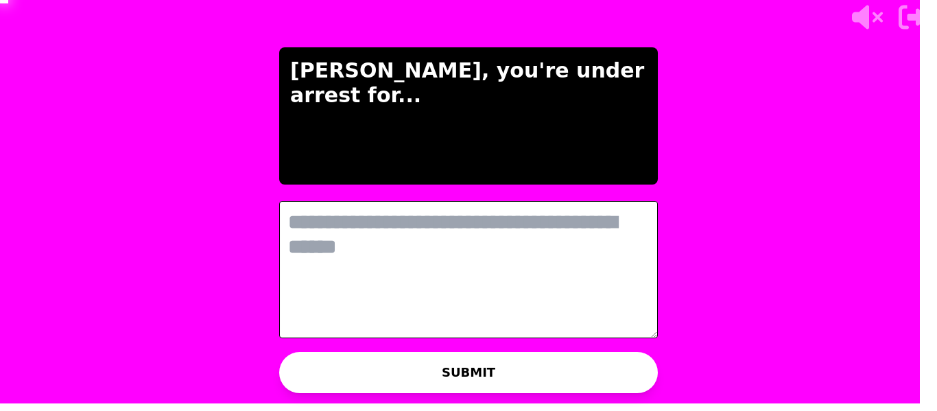
scroll to position [0, 0]
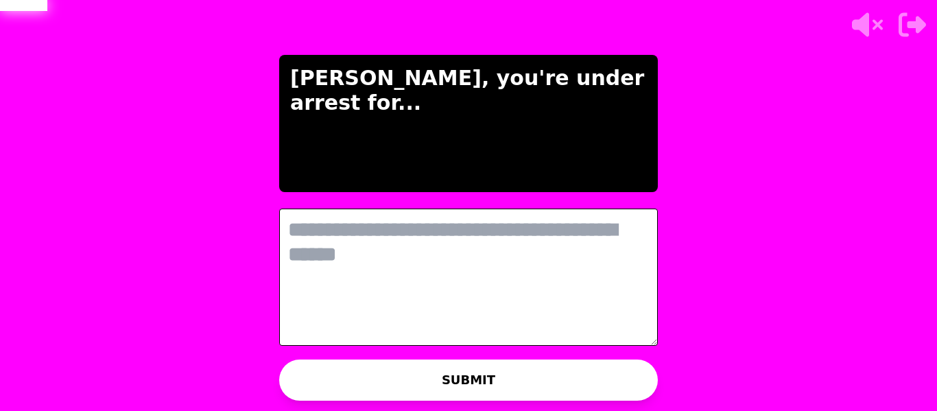
click at [569, 248] on textarea at bounding box center [468, 277] width 379 height 137
click at [456, 253] on textarea at bounding box center [468, 277] width 379 height 137
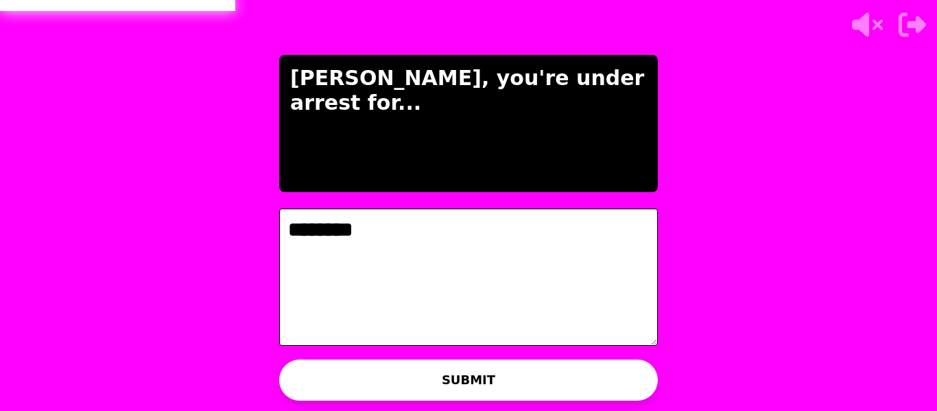
type textarea "********"
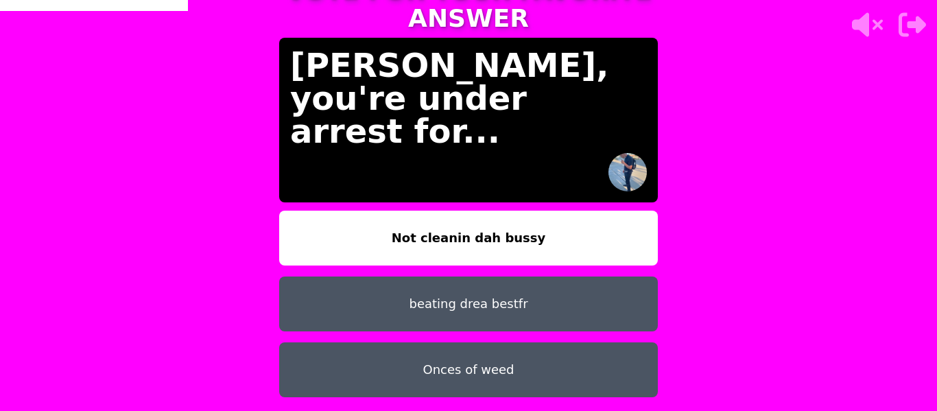
scroll to position [53, 0]
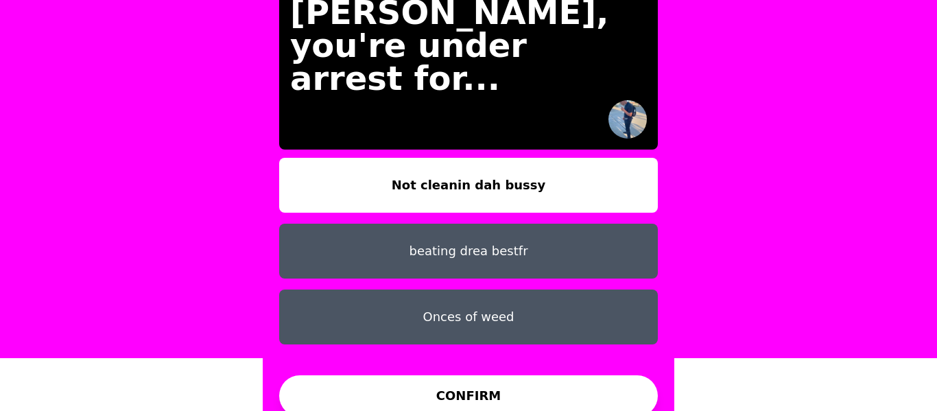
click at [566, 225] on button "beating drea bestfr" at bounding box center [468, 251] width 379 height 55
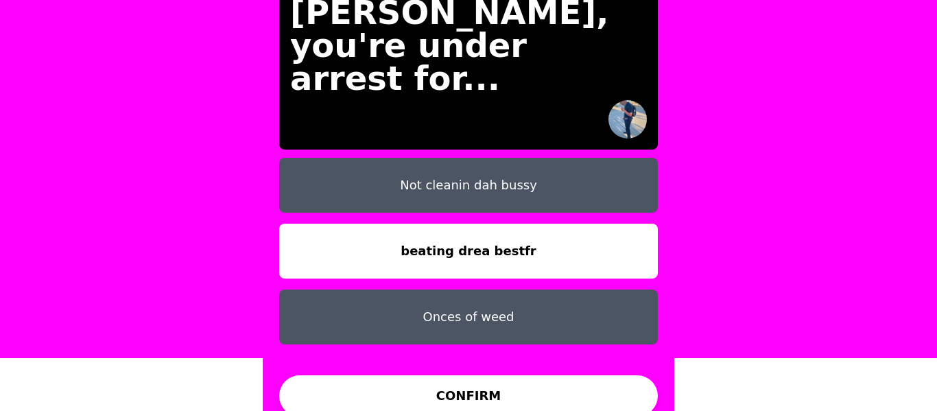
click at [521, 302] on button "Onces of weed" at bounding box center [468, 317] width 379 height 55
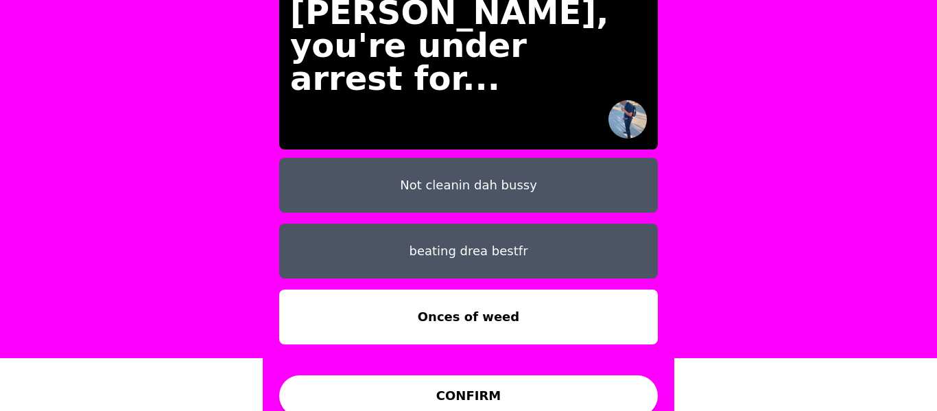
click at [491, 377] on button "CONFIRM" at bounding box center [468, 395] width 379 height 41
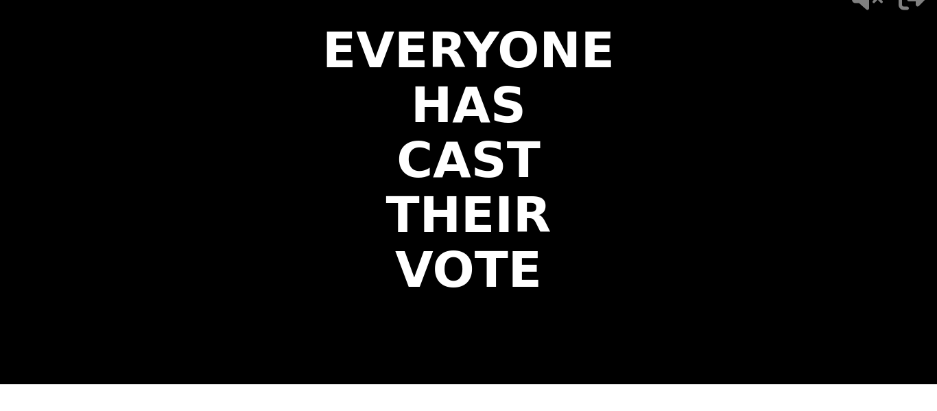
scroll to position [0, 0]
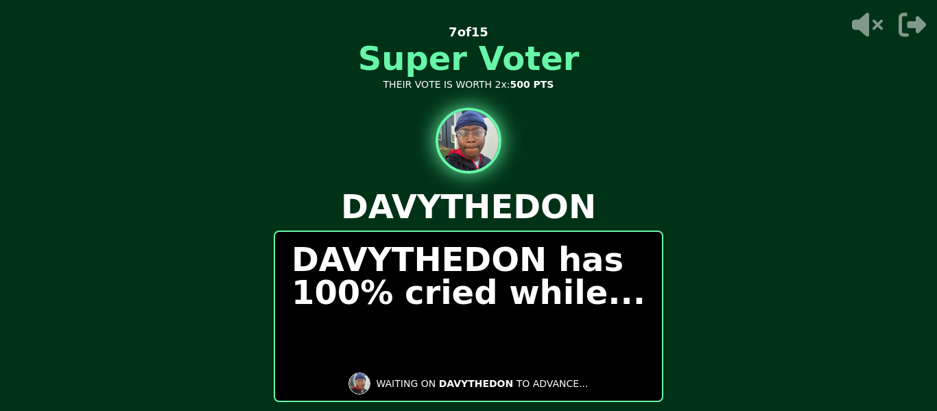
click at [768, 99] on video at bounding box center [468, 205] width 937 height 411
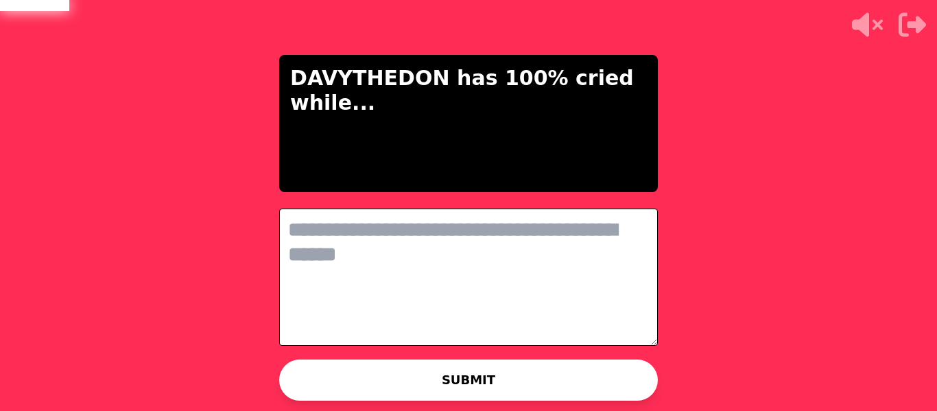
click at [528, 275] on textarea at bounding box center [468, 277] width 379 height 137
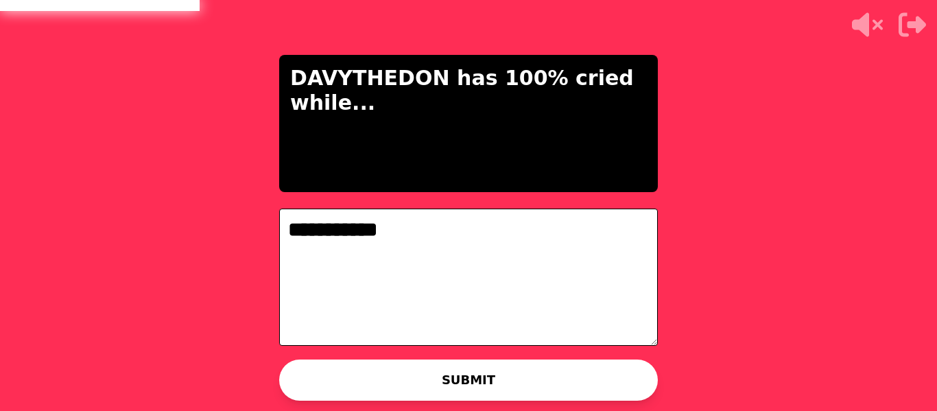
type textarea "**********"
click at [410, 384] on p "WAITING ON DAVYTHEDON TO ADVANCE..." at bounding box center [482, 384] width 212 height 14
click at [645, 382] on button "SUBMIT" at bounding box center [468, 380] width 379 height 41
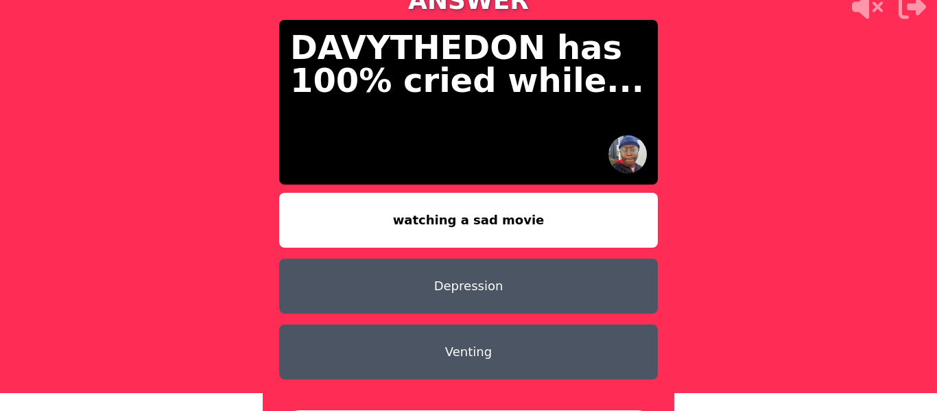
scroll to position [53, 0]
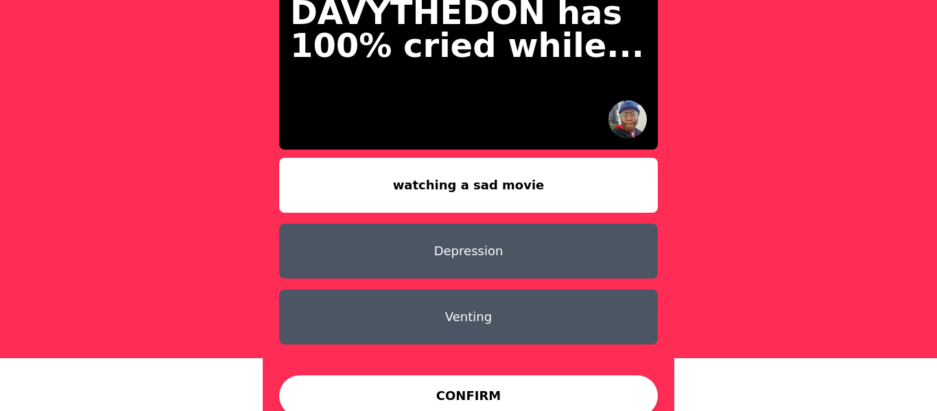
click at [564, 376] on button "CONFIRM" at bounding box center [468, 395] width 379 height 41
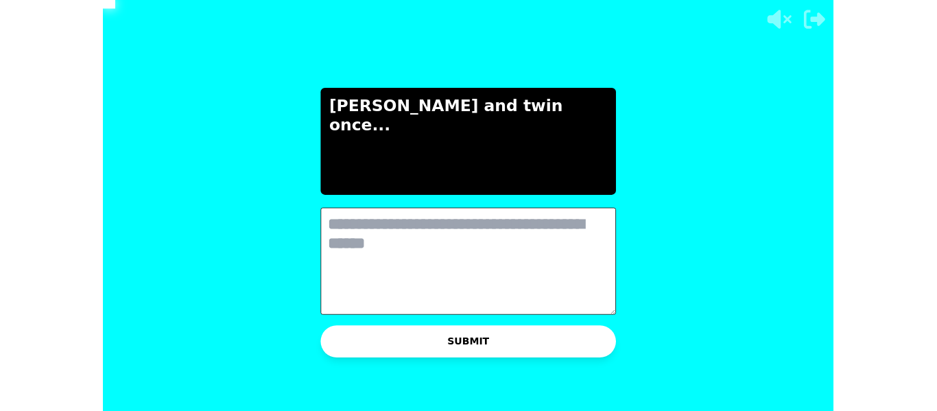
scroll to position [0, 0]
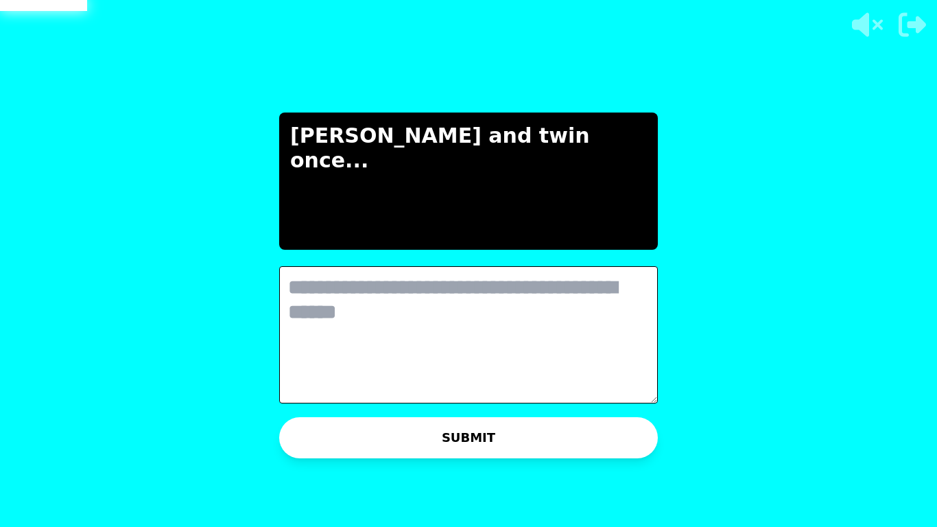
click at [482, 298] on textarea at bounding box center [468, 334] width 379 height 137
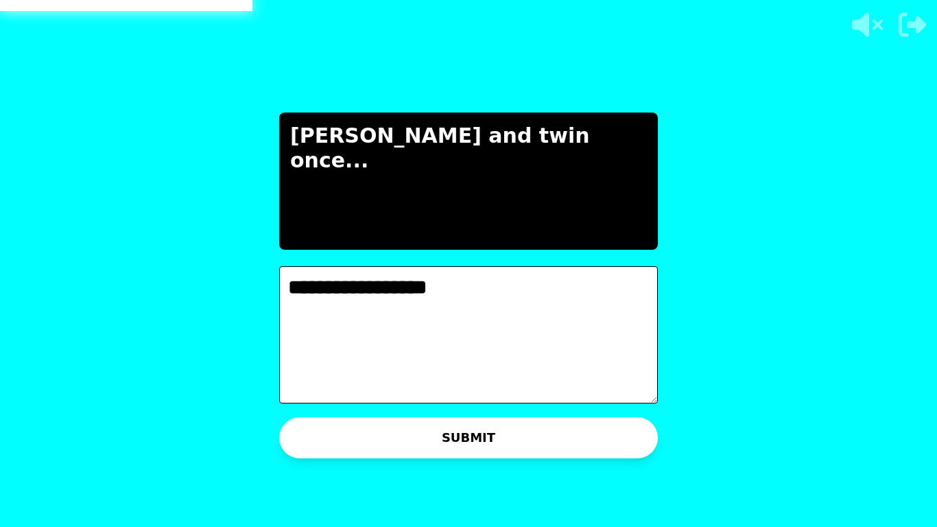
type textarea "**********"
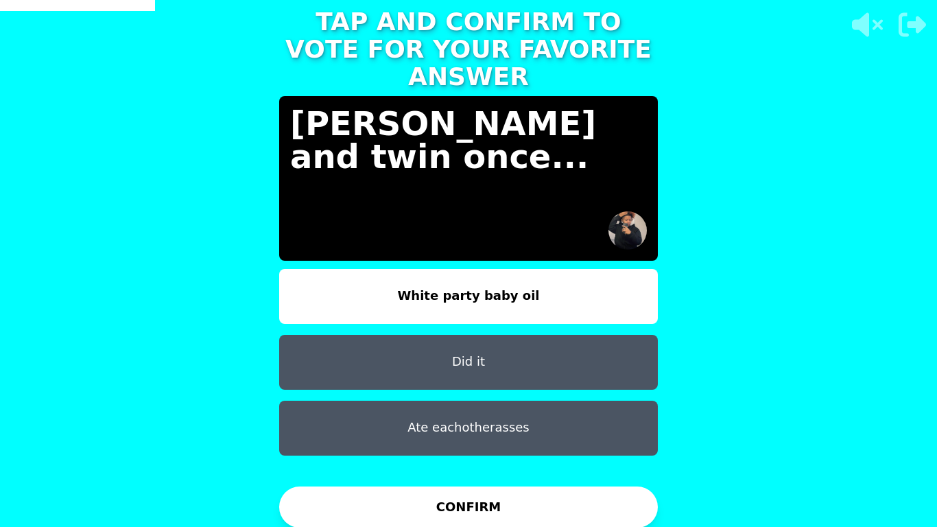
click at [613, 335] on button "Did it" at bounding box center [468, 362] width 379 height 55
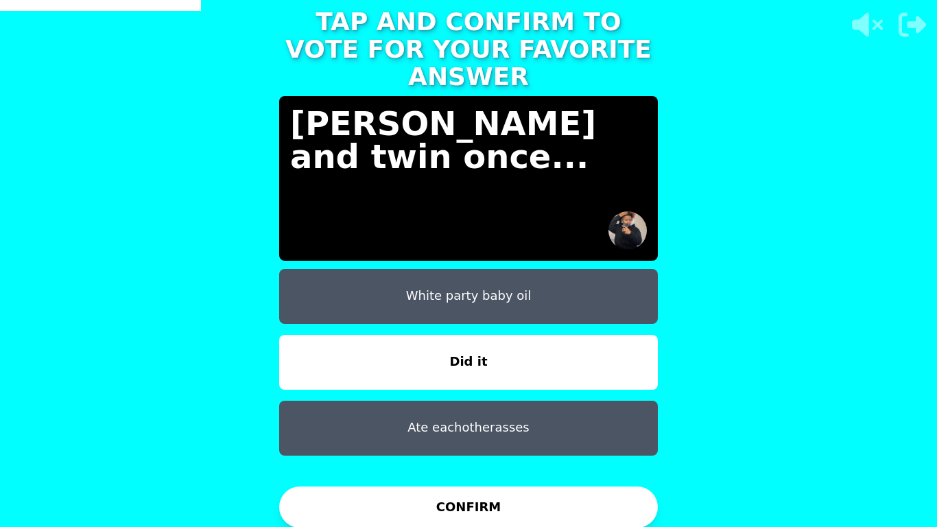
click at [585, 410] on div "White party baby oil Did it Ate eachotherasses" at bounding box center [468, 373] width 379 height 209
click at [560, 410] on button "CONFIRM" at bounding box center [468, 506] width 379 height 41
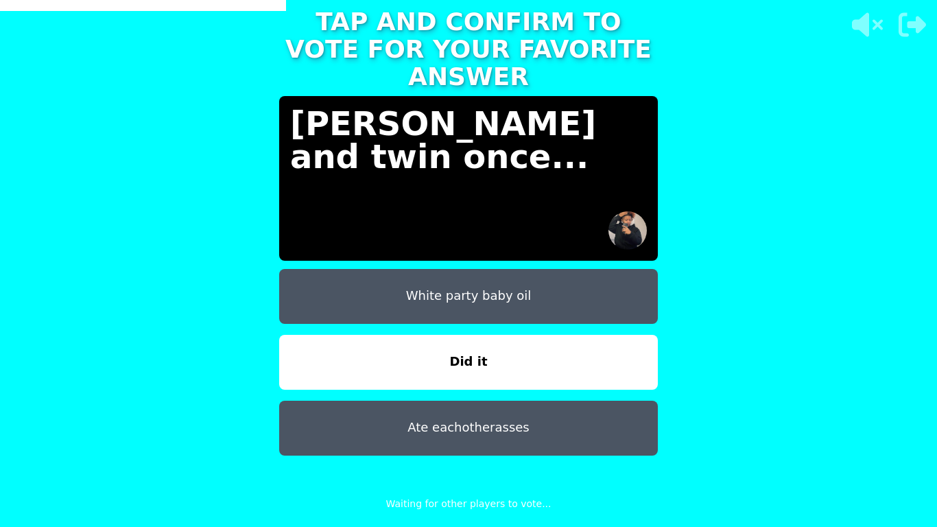
click at [492, 410] on div "White party baby oil Did it Ate eachotherasses" at bounding box center [468, 373] width 379 height 209
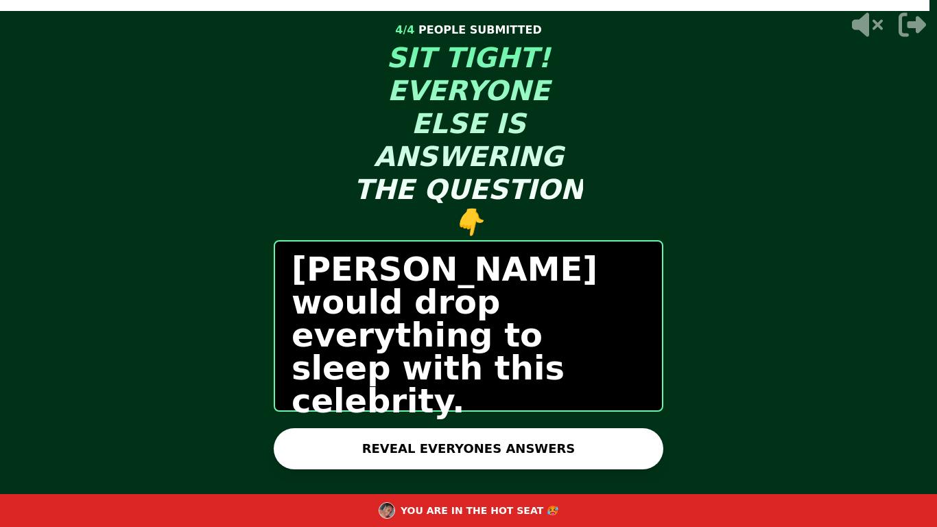
click at [472, 410] on button "REVEAL EVERYONES ANSWERS" at bounding box center [469, 448] width 390 height 41
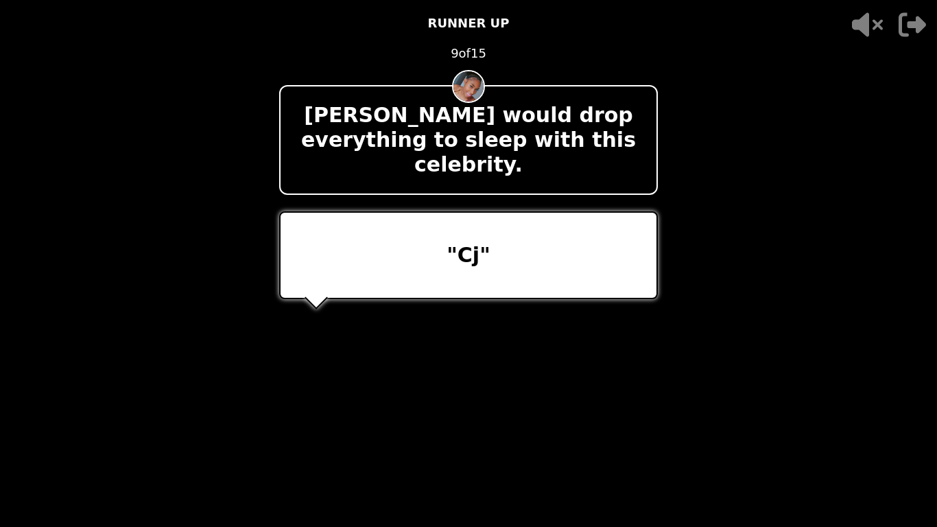
click at [720, 132] on video at bounding box center [468, 263] width 937 height 527
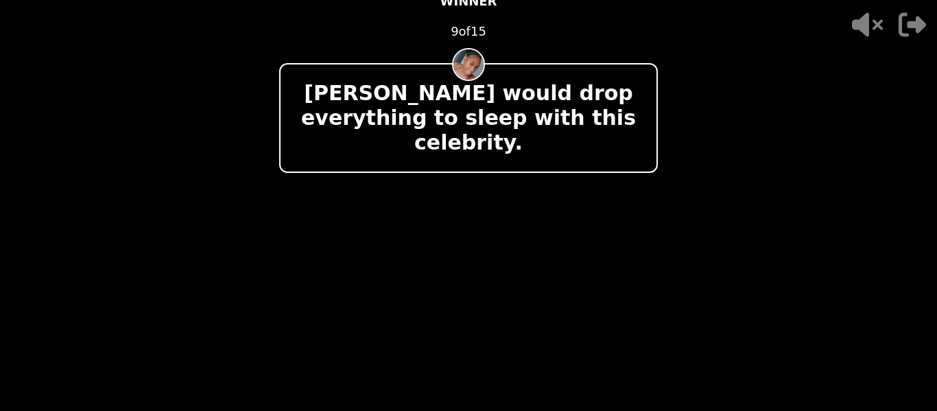
scroll to position [10, 0]
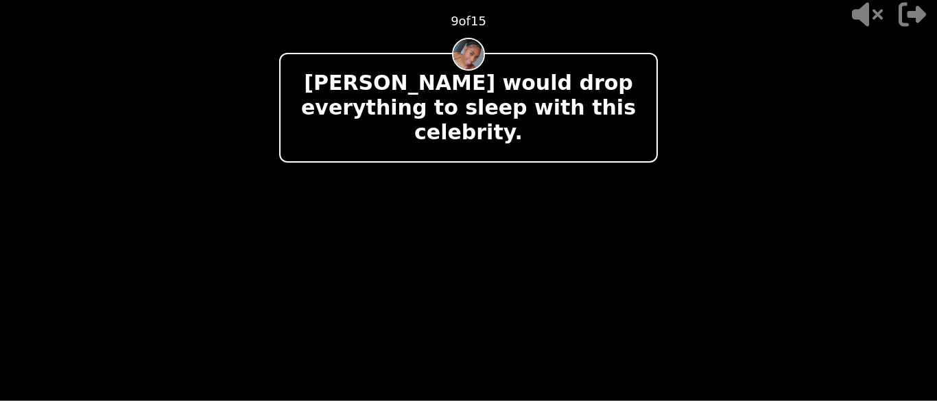
click at [777, 279] on video at bounding box center [468, 195] width 937 height 411
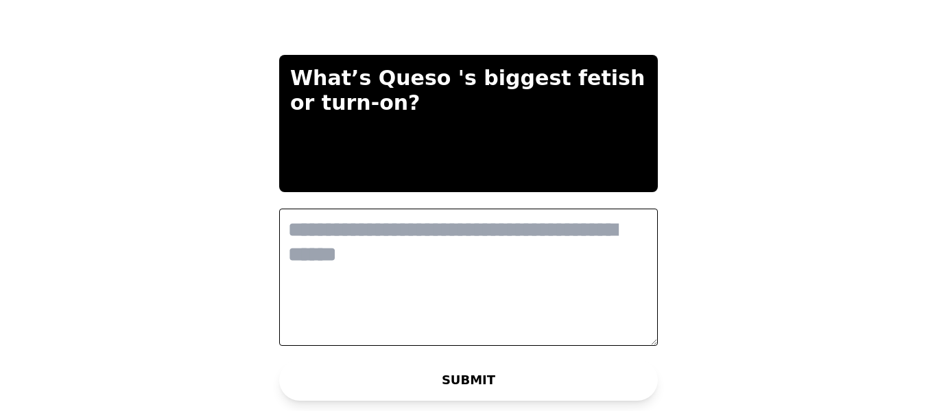
scroll to position [0, 0]
click at [534, 264] on textarea at bounding box center [468, 277] width 379 height 137
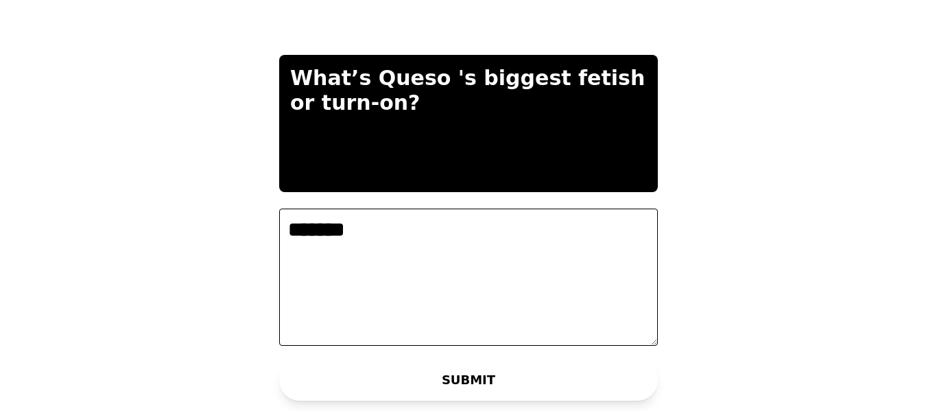
type textarea "*******"
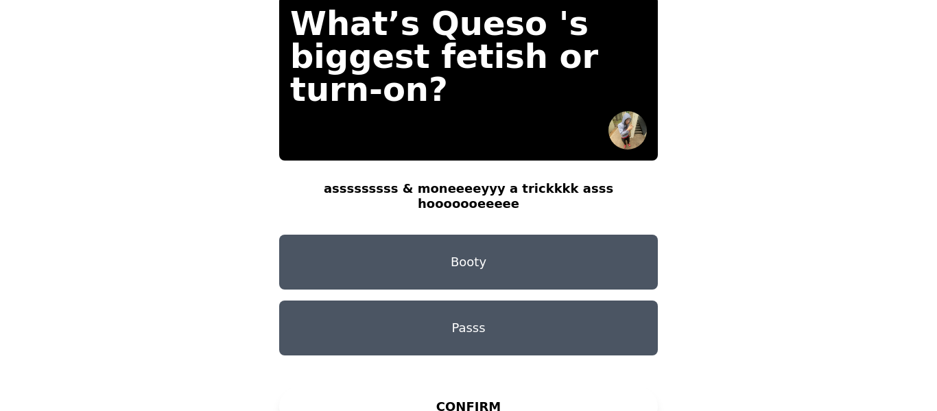
scroll to position [53, 0]
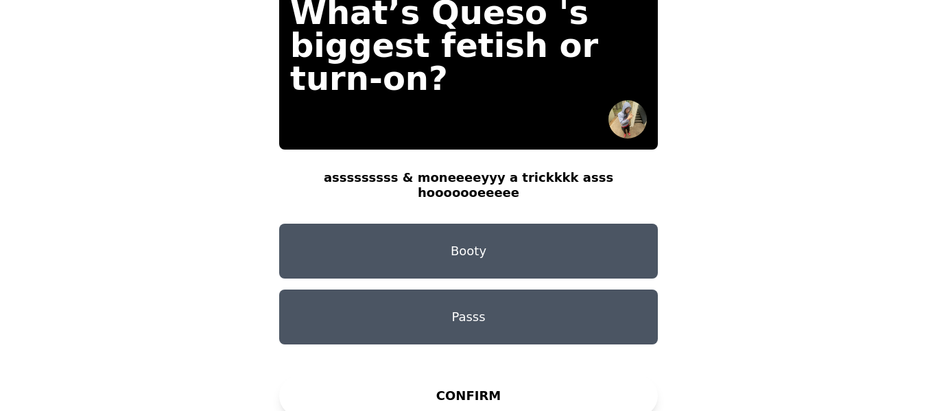
click at [496, 232] on button "Booty" at bounding box center [468, 251] width 379 height 55
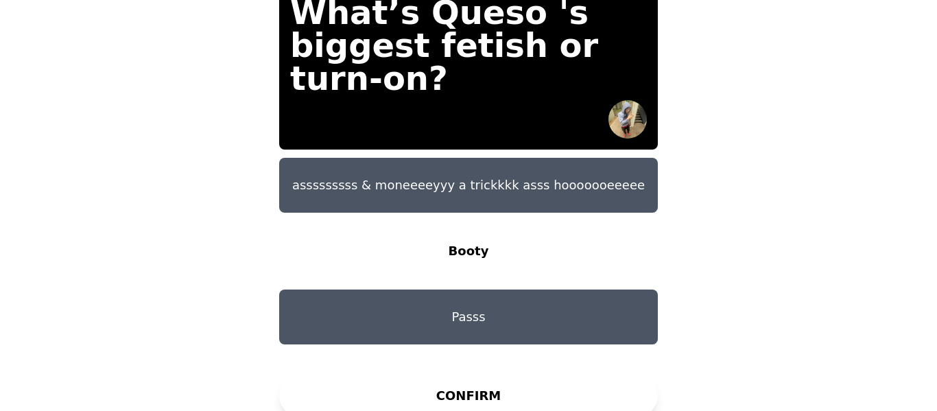
click at [502, 389] on button "CONFIRM" at bounding box center [468, 395] width 379 height 41
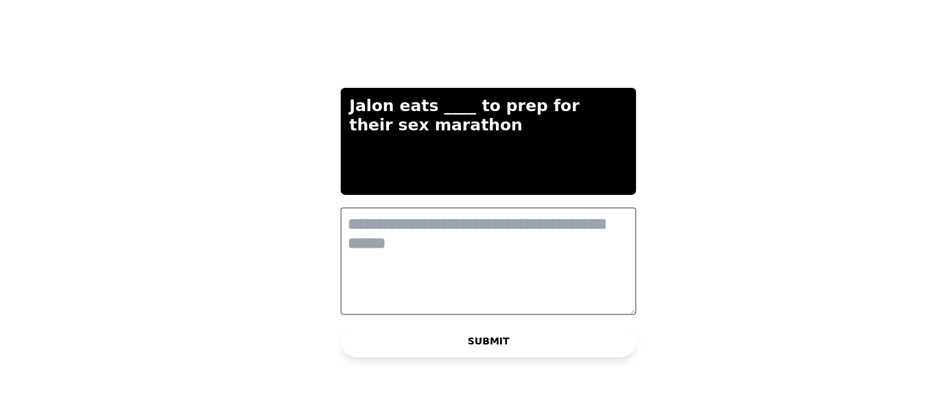
scroll to position [0, 0]
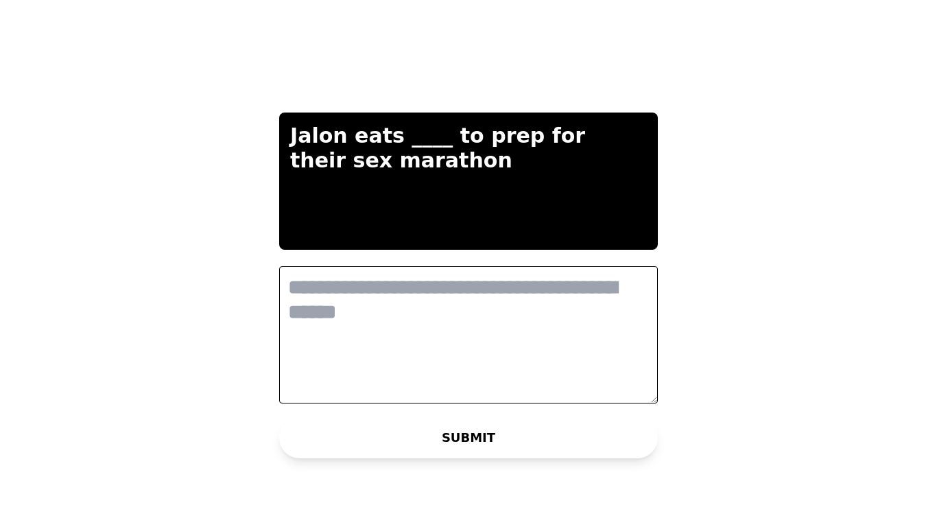
click at [624, 314] on textarea at bounding box center [468, 334] width 379 height 137
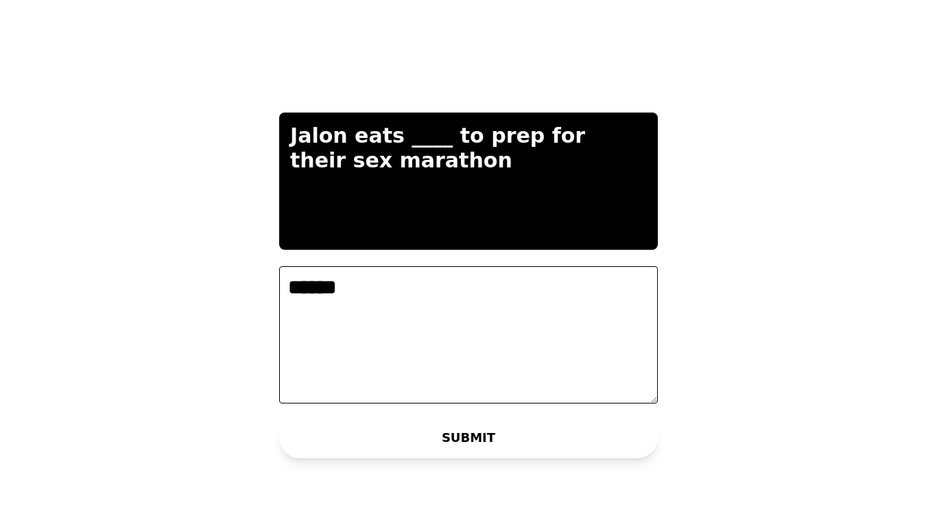
type textarea "******"
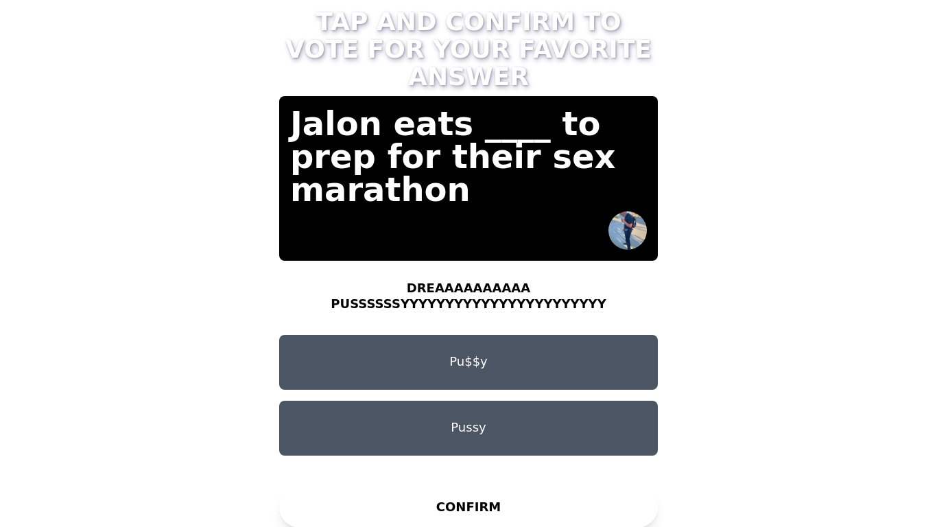
click at [587, 283] on button "DREAAAAAAAAAA PUSSSSSSYYYYYYYYYYYYYYYYYYYYYYY" at bounding box center [468, 296] width 379 height 55
click at [528, 410] on button "CONFIRM" at bounding box center [468, 506] width 379 height 41
click at [527, 410] on div "Waiting for other players to vote..." at bounding box center [468, 503] width 187 height 25
click at [449, 271] on button "DREAAAAAAAAAA PUSSSSSSYYYYYYYYYYYYYYYYYYYYYYY" at bounding box center [468, 296] width 379 height 55
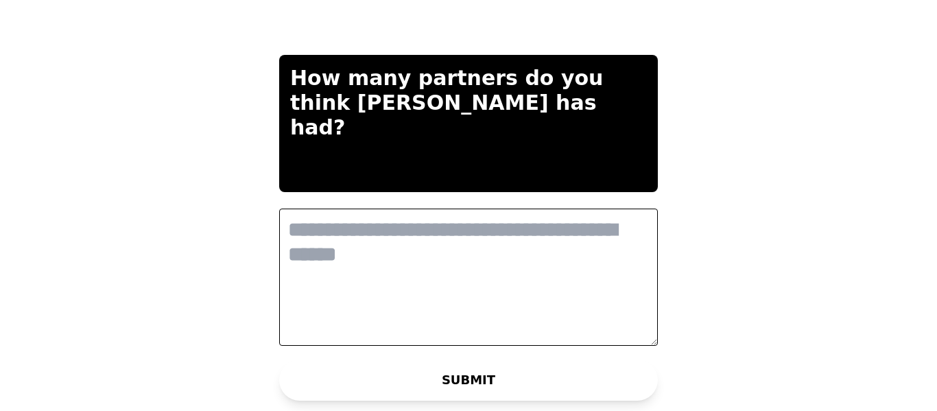
click at [502, 257] on textarea at bounding box center [468, 277] width 379 height 137
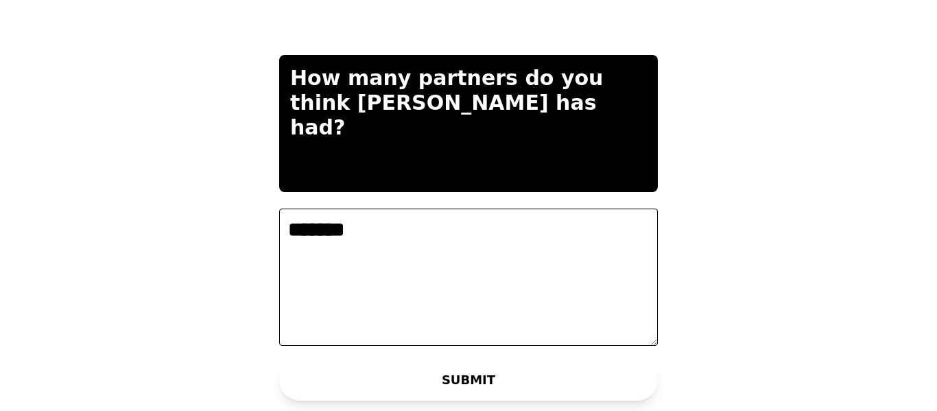
type textarea "*******"
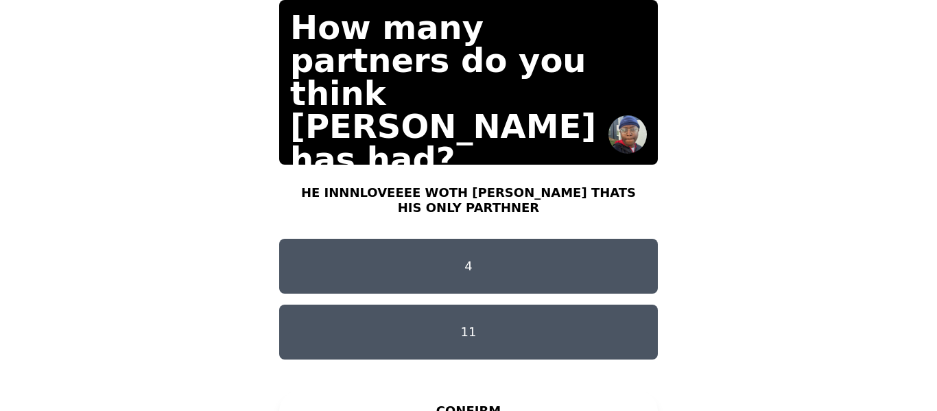
scroll to position [53, 0]
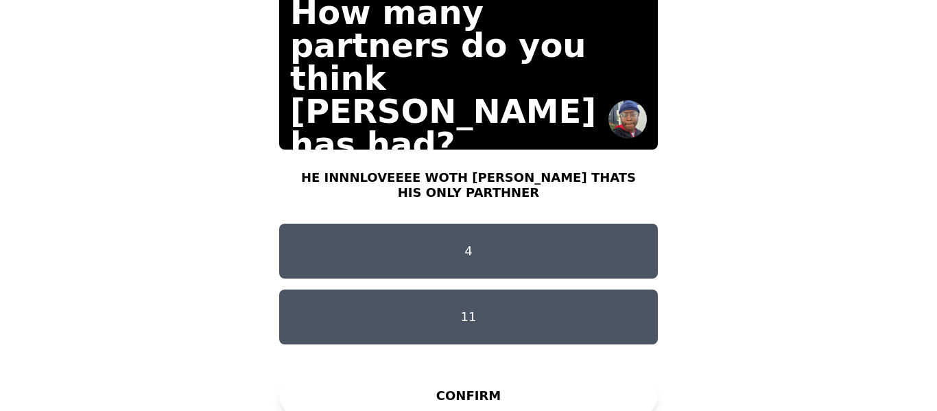
click at [485, 390] on button "CONFIRM" at bounding box center [468, 395] width 379 height 41
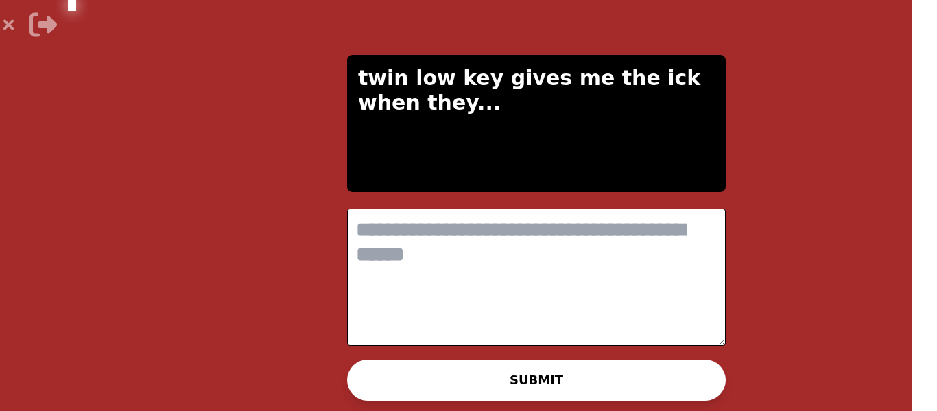
scroll to position [0, 0]
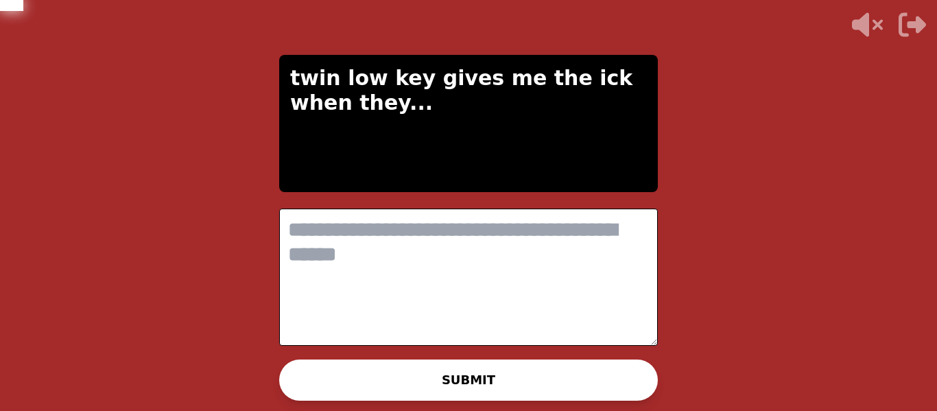
click at [480, 272] on textarea at bounding box center [468, 277] width 379 height 137
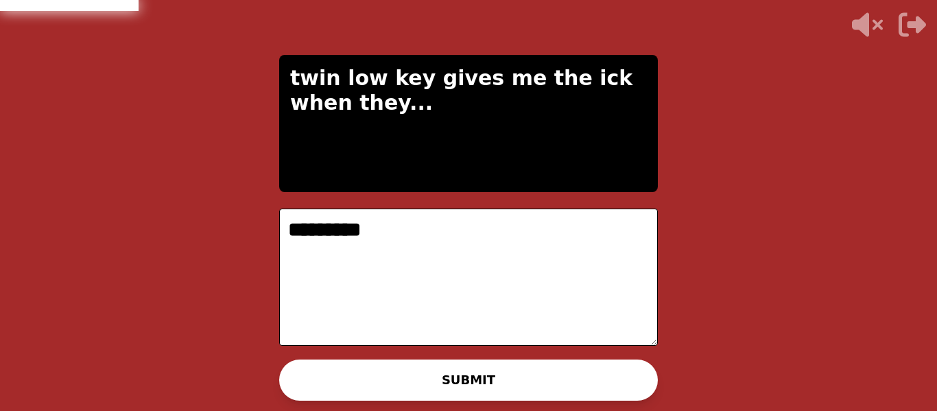
type textarea "*********"
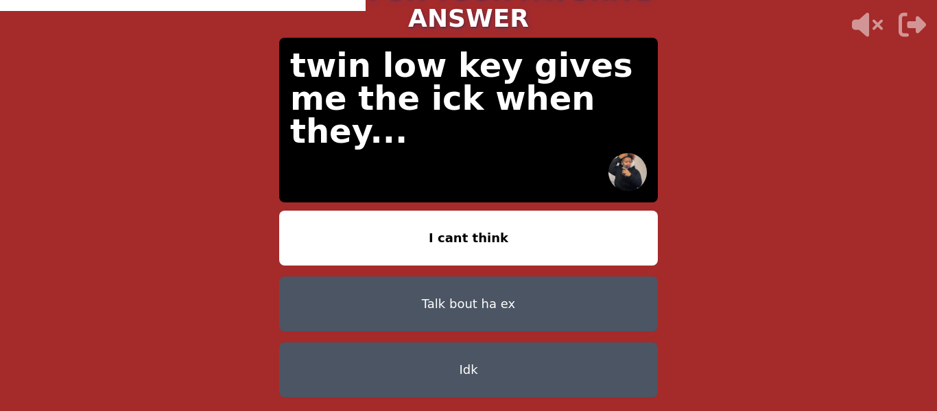
click at [587, 283] on button "Talk bout ha ex" at bounding box center [468, 304] width 379 height 55
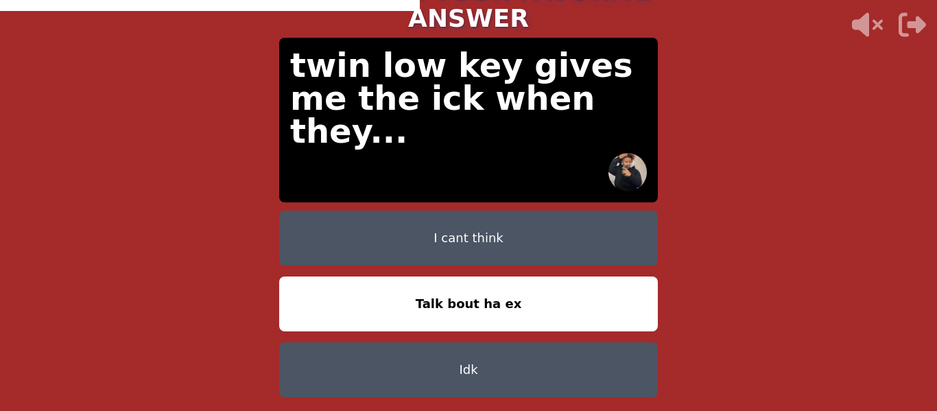
click at [538, 359] on button "Idk" at bounding box center [468, 369] width 379 height 55
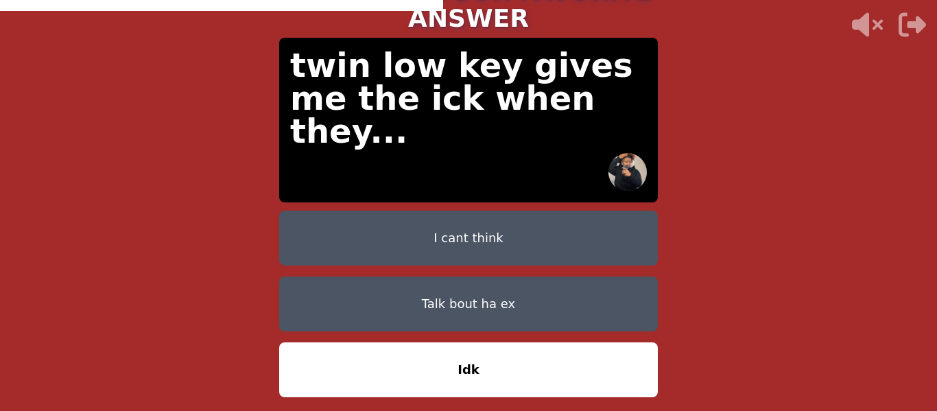
click at [486, 215] on button "I cant think" at bounding box center [468, 238] width 379 height 55
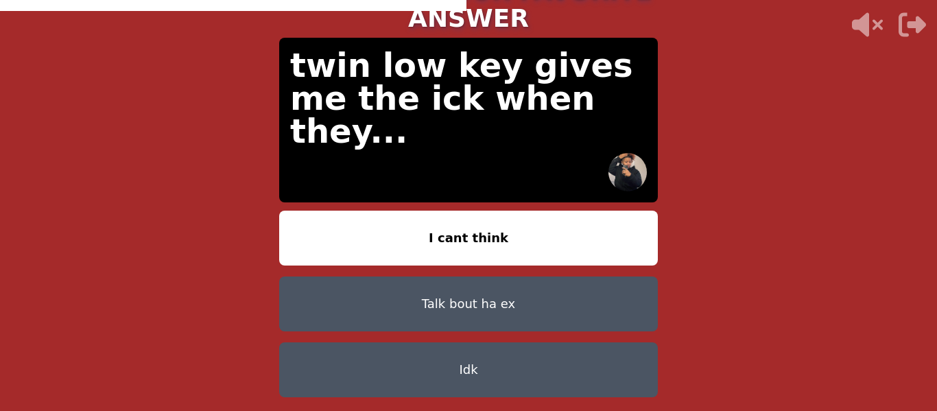
scroll to position [53, 0]
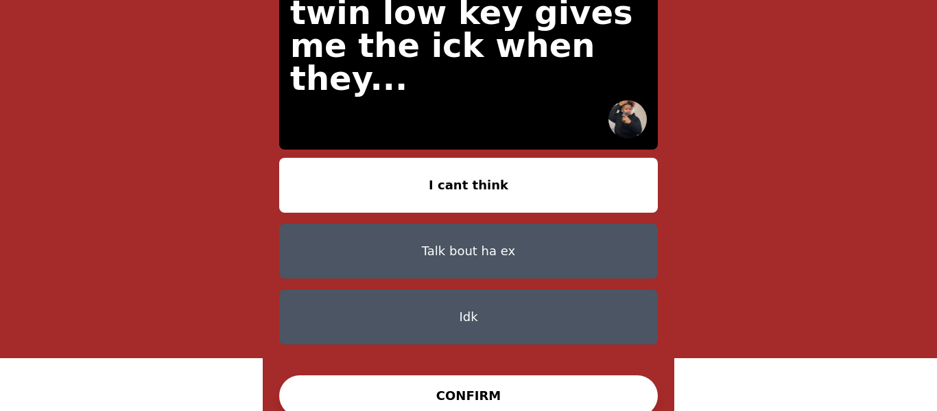
click at [495, 399] on button "CONFIRM" at bounding box center [468, 395] width 379 height 41
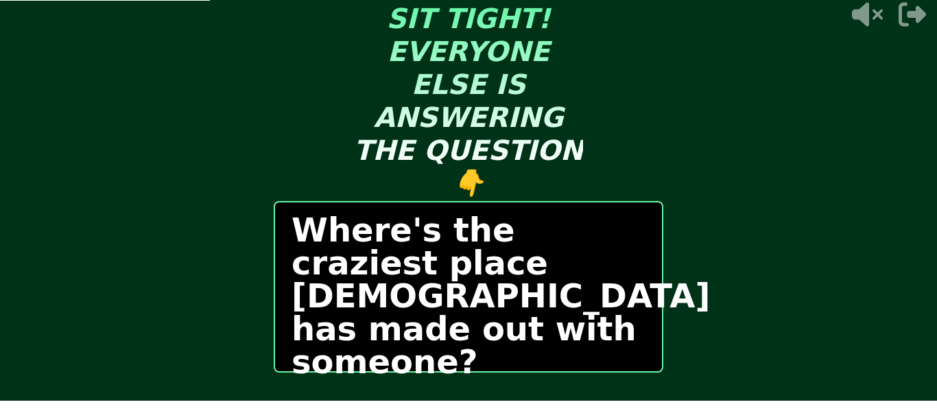
scroll to position [30, 0]
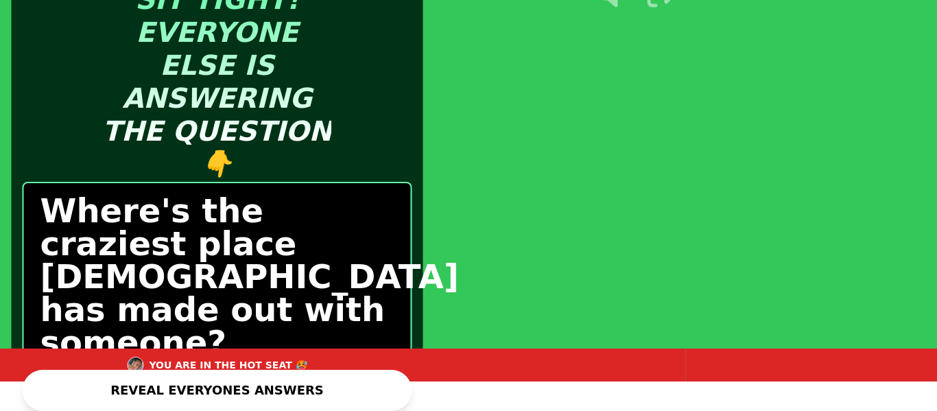
click at [455, 386] on body "ANSWERS ARE READY 4 / 4 PEOPLE SUBMITTED SIT TIGHT! EVERYONE ELSE IS ANSWERING …" at bounding box center [468, 205] width 937 height 411
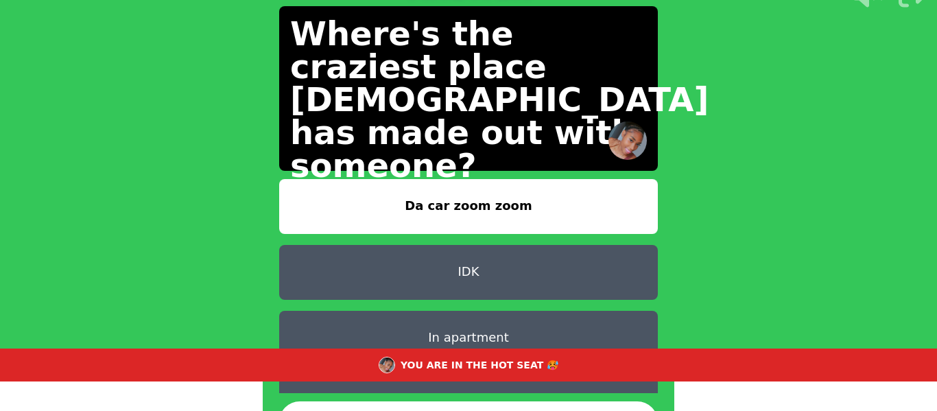
scroll to position [69, 0]
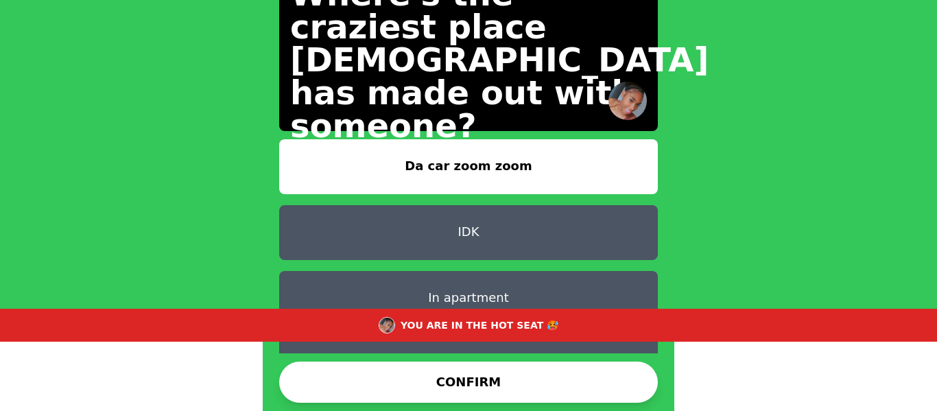
click at [537, 387] on button "CONFIRM" at bounding box center [468, 382] width 379 height 41
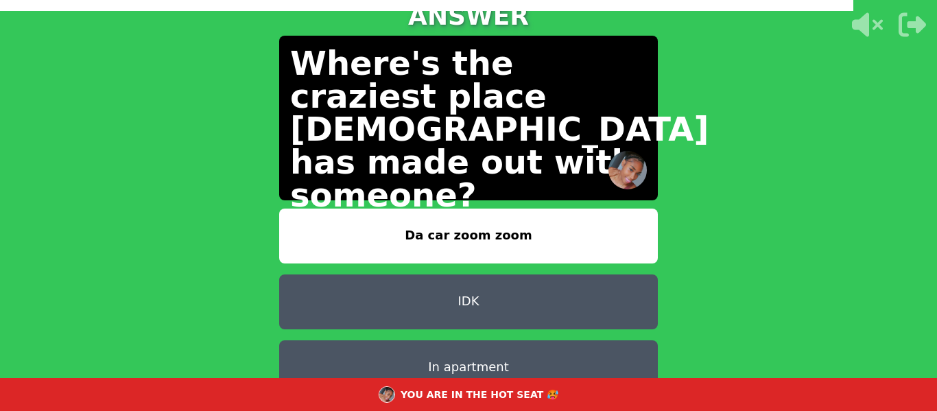
scroll to position [11, 0]
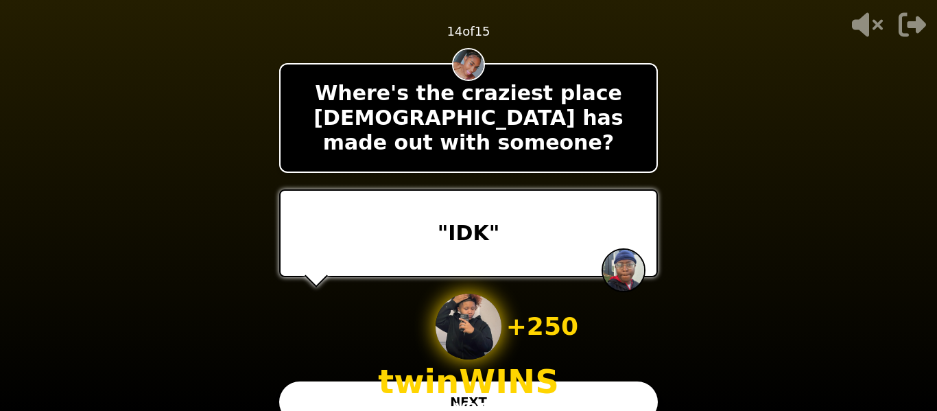
click at [589, 395] on button "NEXT" at bounding box center [468, 402] width 379 height 41
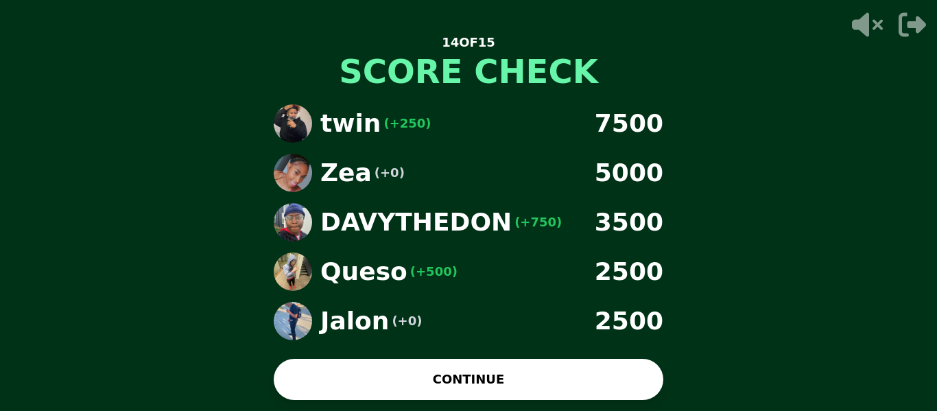
click at [635, 392] on button "CONTINUE" at bounding box center [469, 379] width 390 height 41
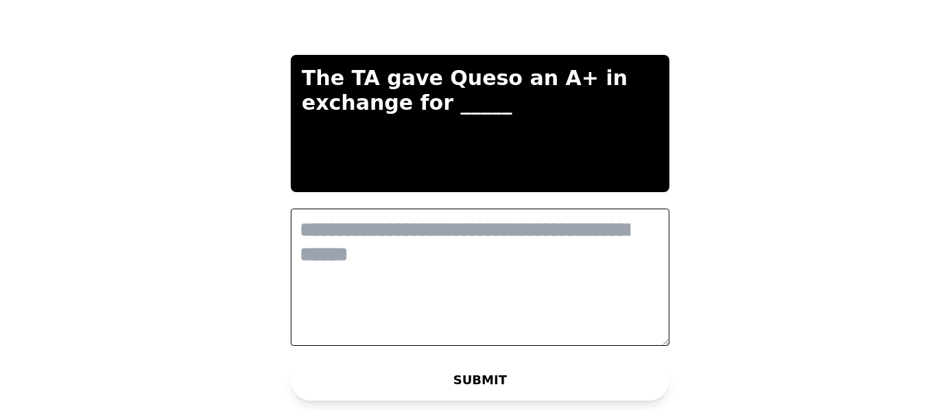
scroll to position [0, 0]
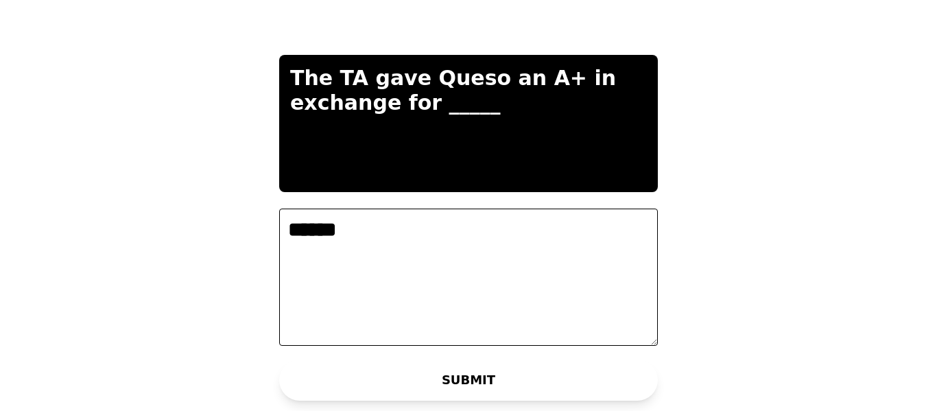
type textarea "******"
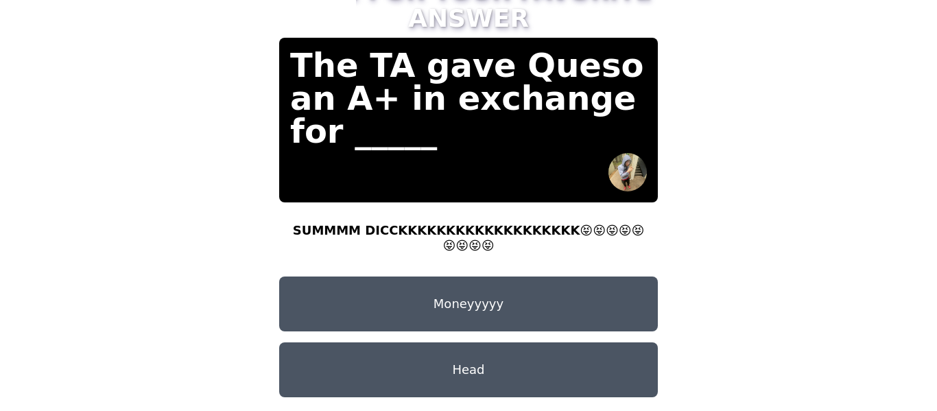
click at [605, 218] on button "SUMMMM DICCKKKKKKKKKKKKKKKKKKK😝😝😝😝😝😝😝😝😝" at bounding box center [468, 238] width 379 height 55
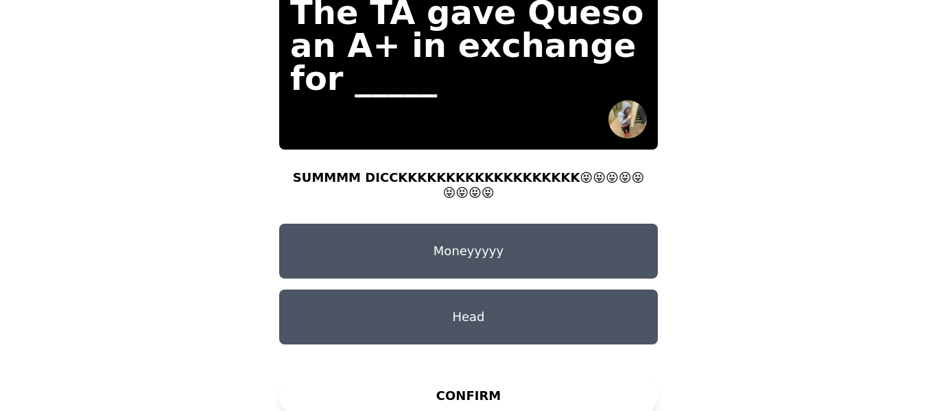
click at [580, 355] on div "TAP AND CONFIRM TO VOTE FOR YOUR FAVORITE ANSWER The TA gave Queso an A+ in exc…" at bounding box center [469, 153] width 412 height 544
click at [551, 375] on button "CONFIRM" at bounding box center [468, 395] width 379 height 41
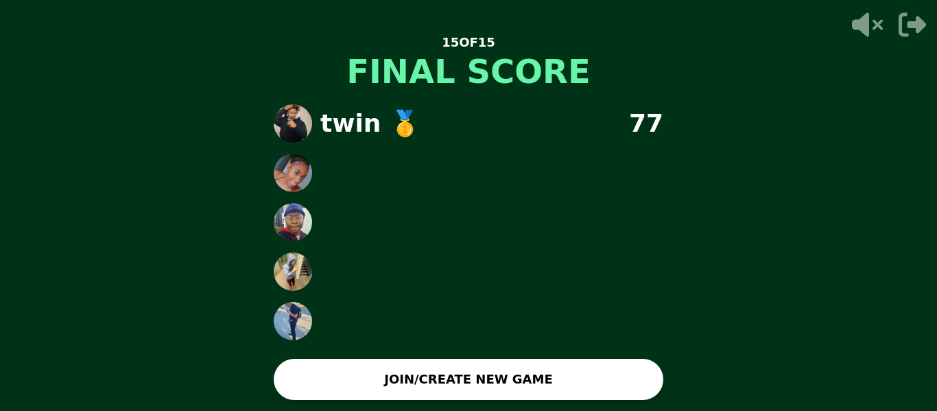
scroll to position [0, 0]
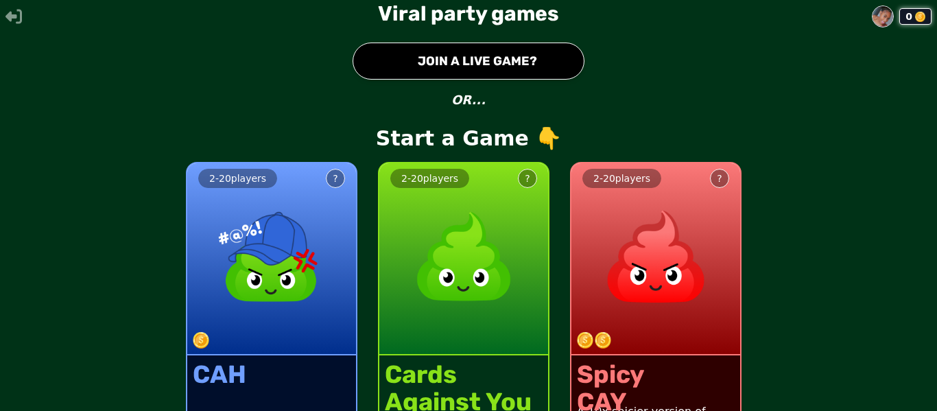
click at [552, 52] on button "● JOIN A LIVE GAME?" at bounding box center [469, 61] width 232 height 37
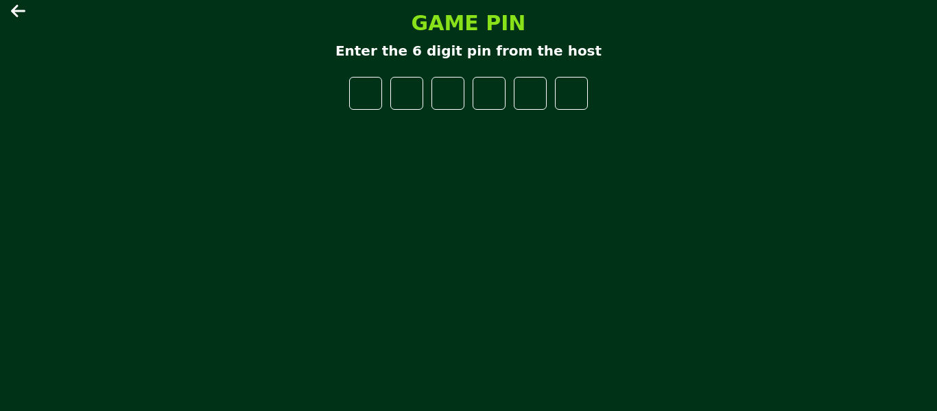
type input "*"
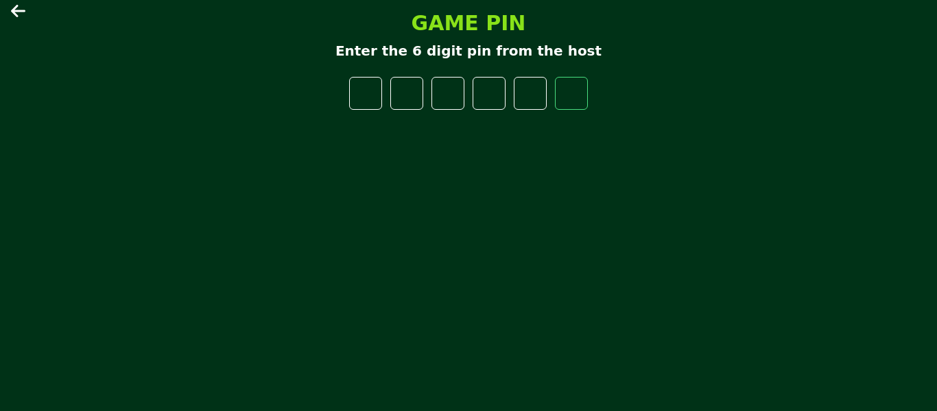
type input "*"
